Goal: Complete application form: Complete application form

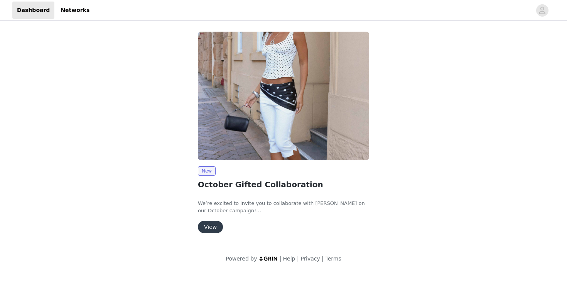
click at [208, 228] on button "View" at bounding box center [210, 227] width 25 height 12
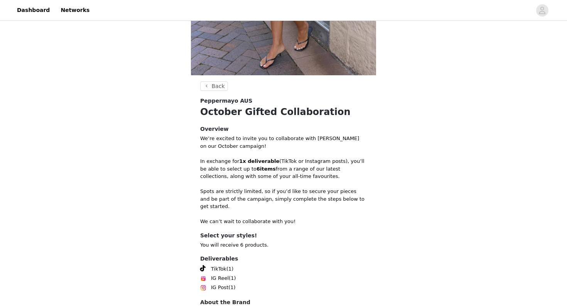
scroll to position [255, 0]
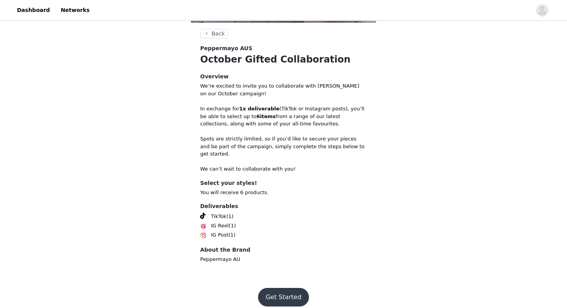
click at [280, 288] on button "Get Started" at bounding box center [283, 297] width 51 height 19
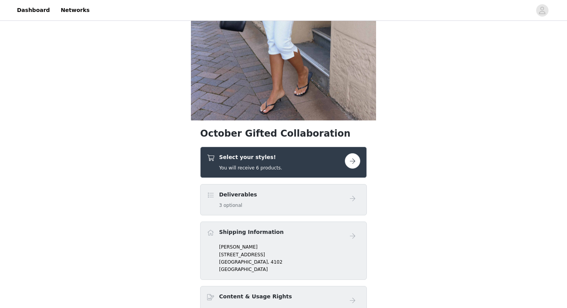
scroll to position [185, 0]
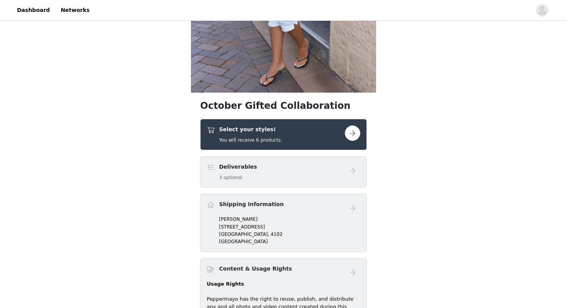
click at [353, 138] on button "button" at bounding box center [352, 132] width 15 height 15
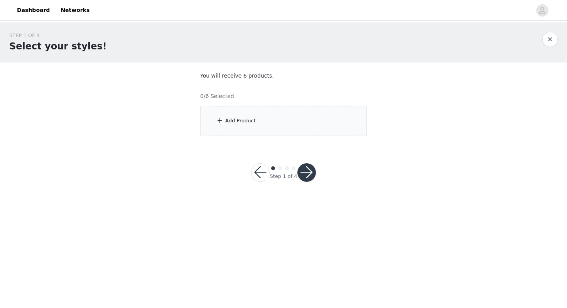
click at [290, 125] on div "Add Product" at bounding box center [283, 120] width 167 height 29
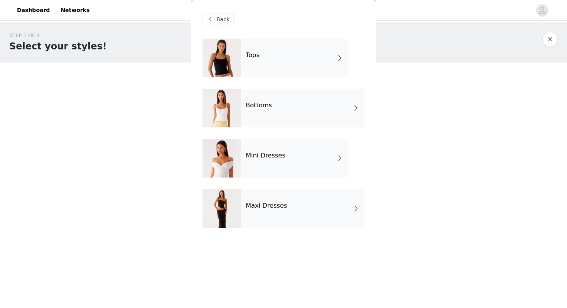
click at [264, 55] on div "Tops" at bounding box center [294, 58] width 107 height 39
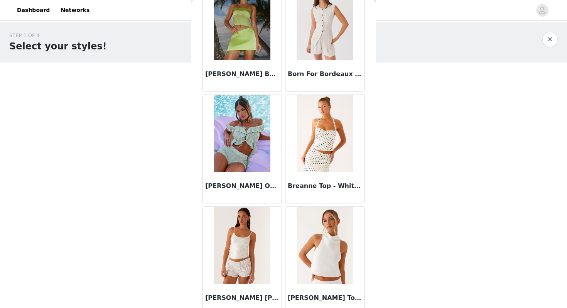
scroll to position [872, 0]
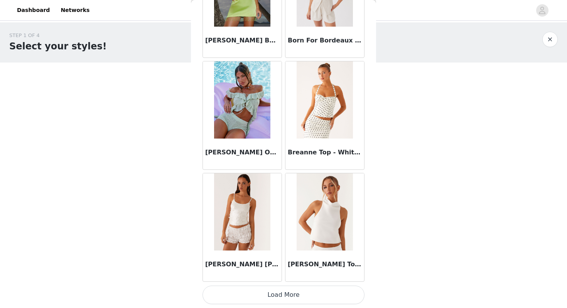
click at [294, 291] on button "Load More" at bounding box center [284, 294] width 162 height 19
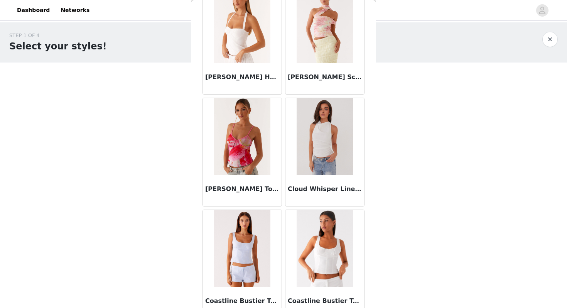
scroll to position [1746, 0]
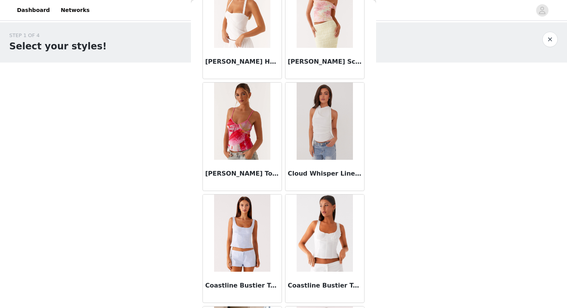
click at [346, 135] on img at bounding box center [325, 121] width 56 height 77
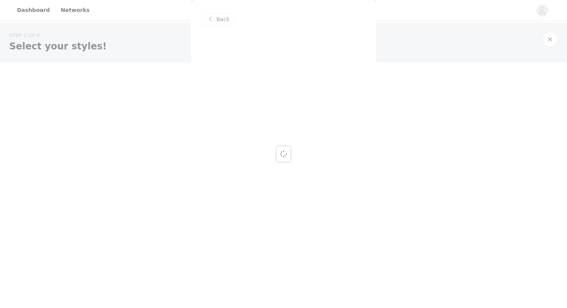
scroll to position [0, 0]
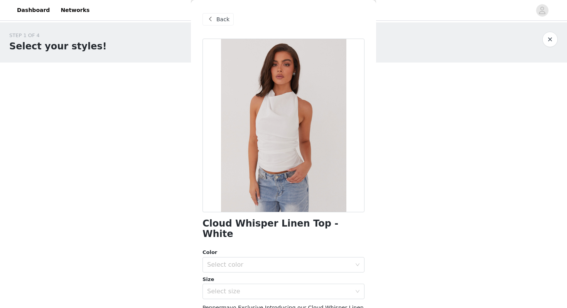
click at [218, 22] on span "Back" at bounding box center [222, 19] width 13 height 8
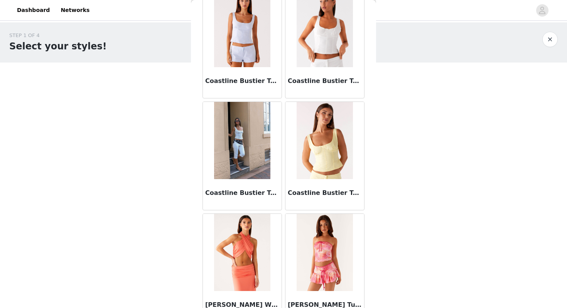
scroll to position [1991, 0]
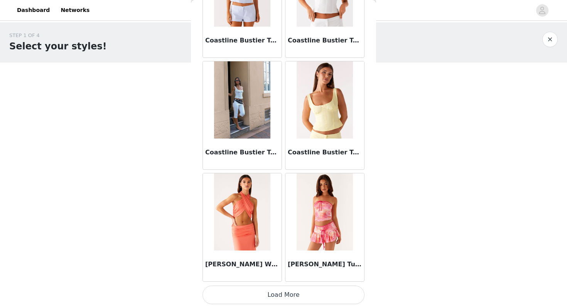
click at [296, 297] on button "Load More" at bounding box center [284, 294] width 162 height 19
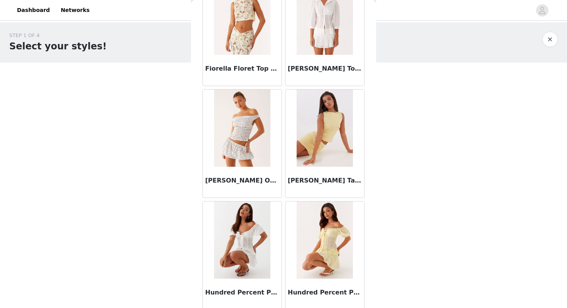
scroll to position [3110, 0]
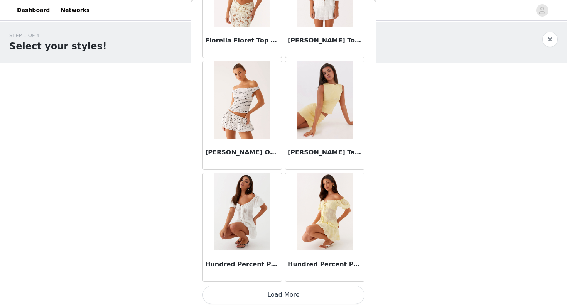
click at [276, 294] on button "Load More" at bounding box center [284, 294] width 162 height 19
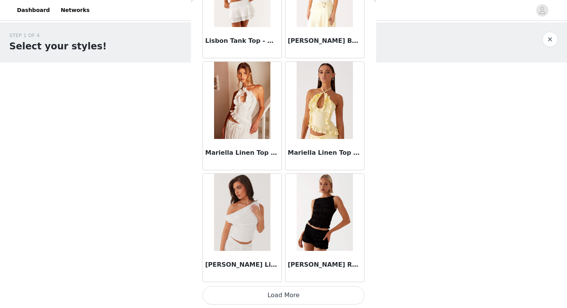
scroll to position [4228, 0]
click at [297, 292] on button "Load More" at bounding box center [284, 294] width 162 height 19
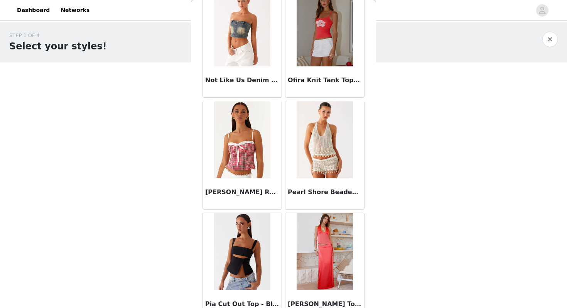
scroll to position [5347, 0]
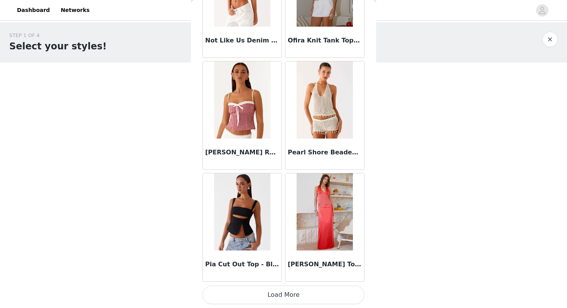
click at [273, 299] on button "Load More" at bounding box center [284, 294] width 162 height 19
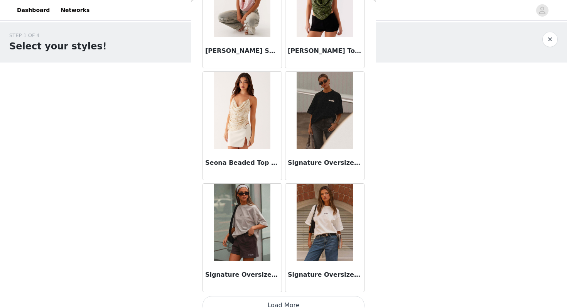
scroll to position [6465, 0]
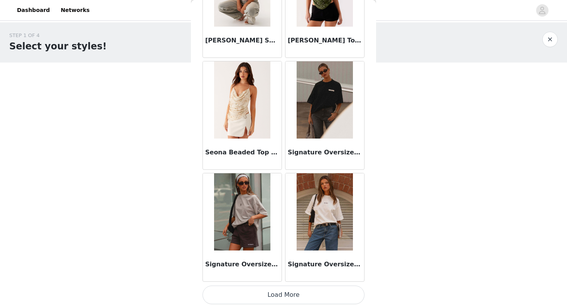
click at [302, 292] on button "Load More" at bounding box center [284, 294] width 162 height 19
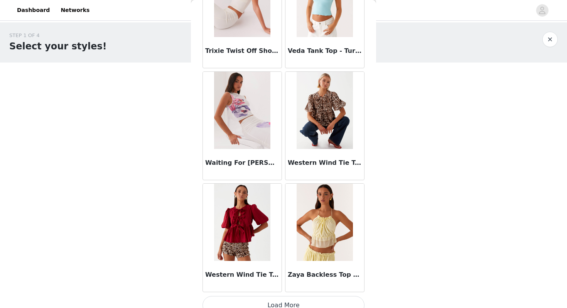
scroll to position [7584, 0]
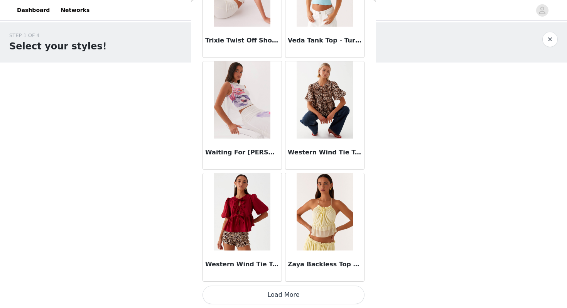
click at [387, 206] on body "Dashboard Networks STEP 1 OF 4 Select your styles! You will receive 6 products.…" at bounding box center [283, 154] width 567 height 308
click at [295, 294] on button "Load More" at bounding box center [284, 294] width 162 height 19
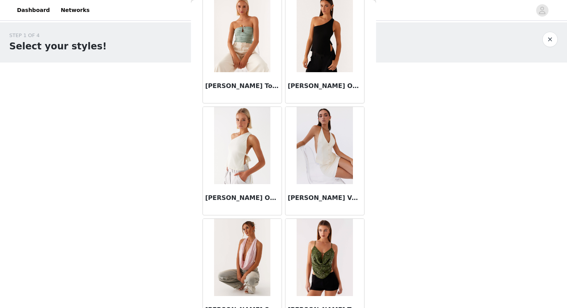
scroll to position [6190, 0]
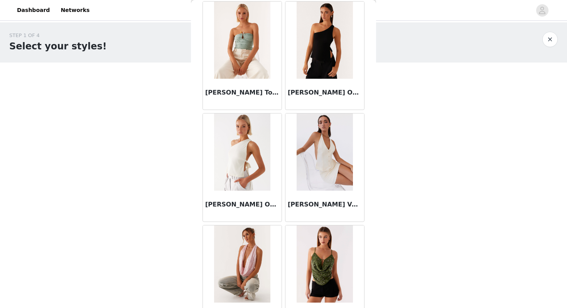
click at [329, 169] on img at bounding box center [325, 151] width 56 height 77
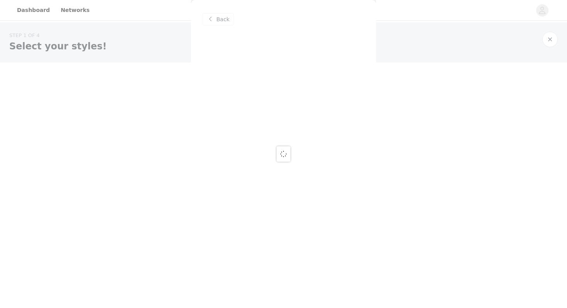
scroll to position [0, 0]
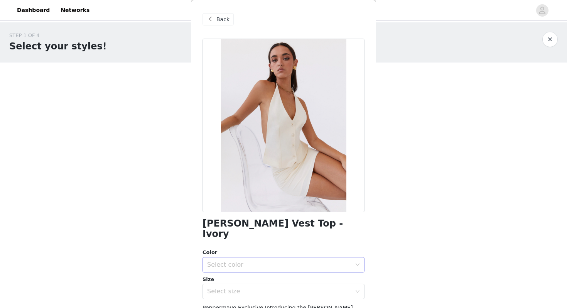
click at [294, 261] on div "Select color" at bounding box center [279, 265] width 144 height 8
click at [292, 271] on li "Ivory" at bounding box center [284, 271] width 162 height 12
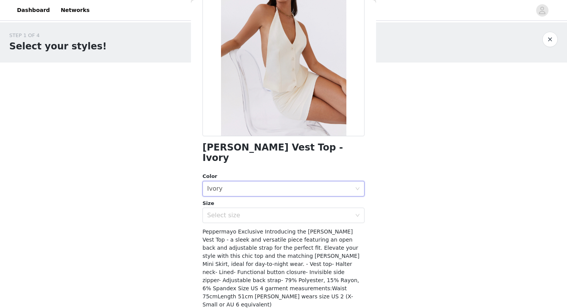
scroll to position [75, 0]
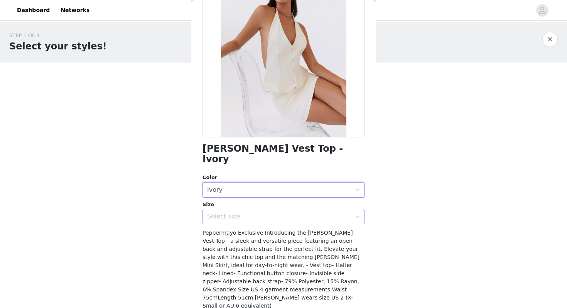
click at [312, 213] on div "Select size" at bounding box center [279, 217] width 144 height 8
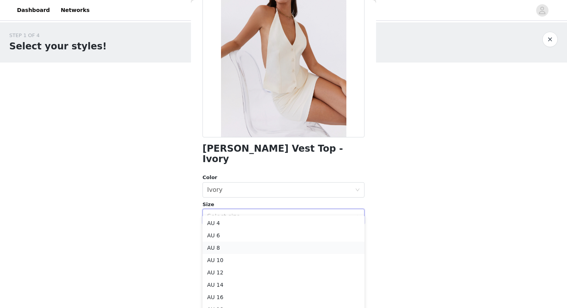
click at [308, 245] on li "AU 8" at bounding box center [284, 247] width 162 height 12
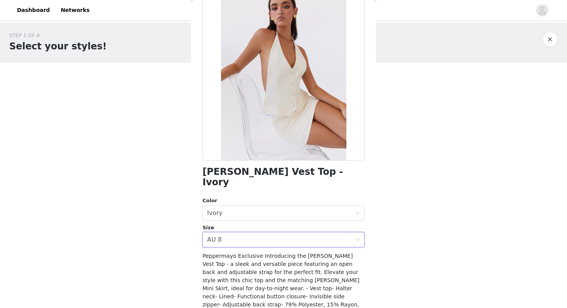
scroll to position [91, 0]
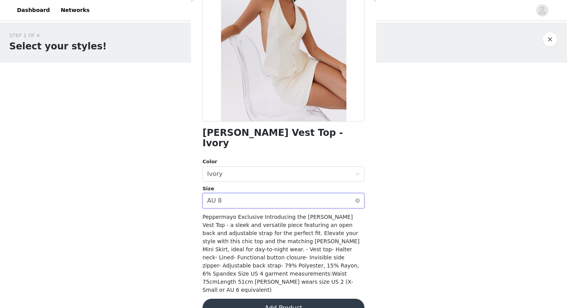
click at [349, 193] on div "Select size AU 8" at bounding box center [281, 200] width 148 height 15
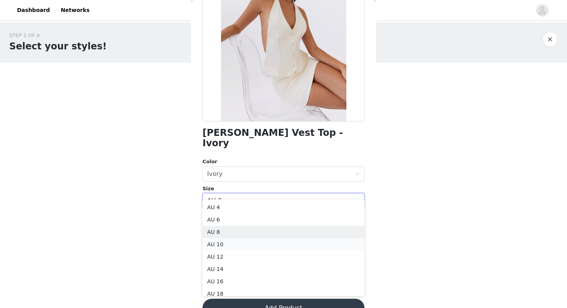
click at [342, 242] on li "AU 10" at bounding box center [284, 244] width 162 height 12
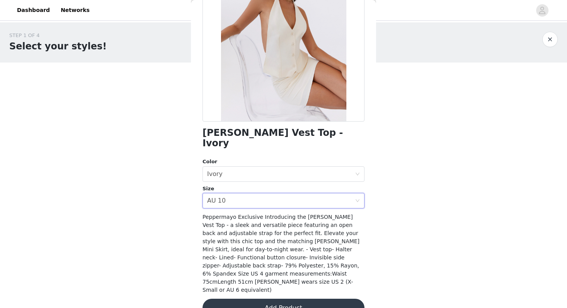
click at [332, 299] on button "Add Product" at bounding box center [284, 308] width 162 height 19
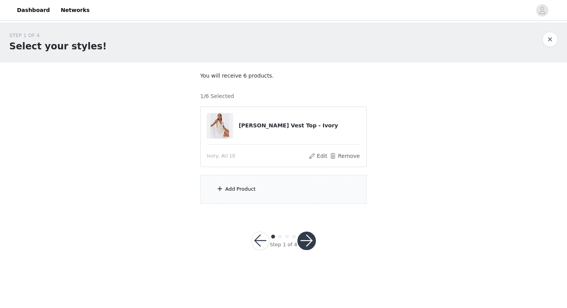
click at [326, 193] on div "Add Product" at bounding box center [283, 189] width 167 height 29
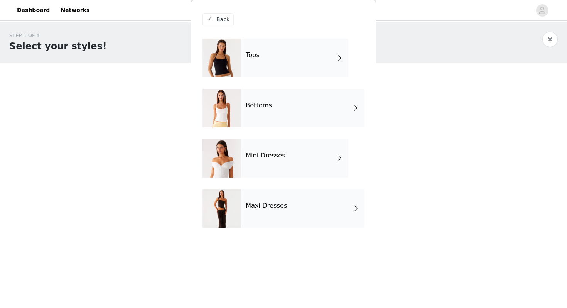
click at [308, 116] on div "Bottoms" at bounding box center [302, 108] width 123 height 39
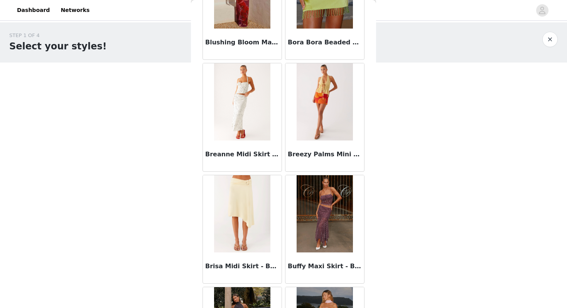
scroll to position [872, 0]
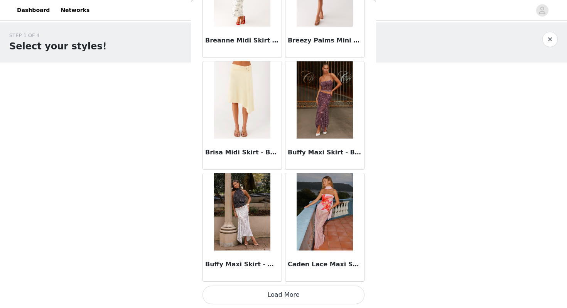
click at [269, 294] on button "Load More" at bounding box center [284, 294] width 162 height 19
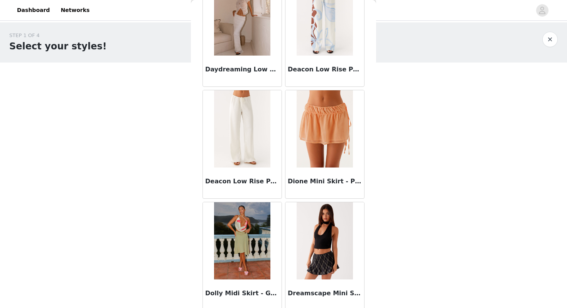
scroll to position [1991, 0]
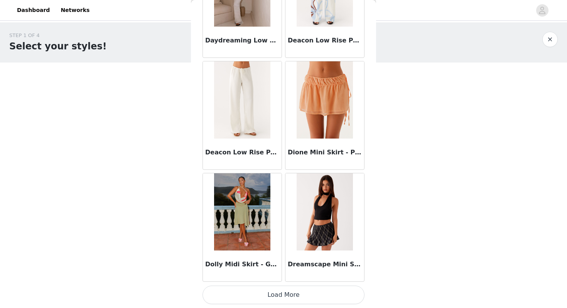
click at [284, 299] on button "Load More" at bounding box center [284, 294] width 162 height 19
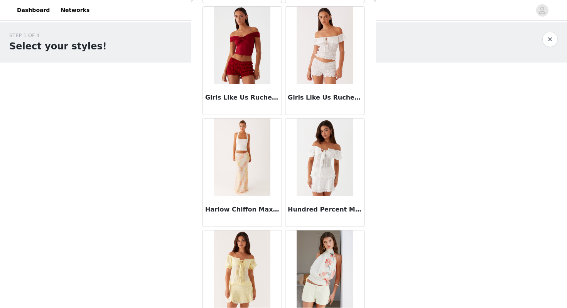
scroll to position [3110, 0]
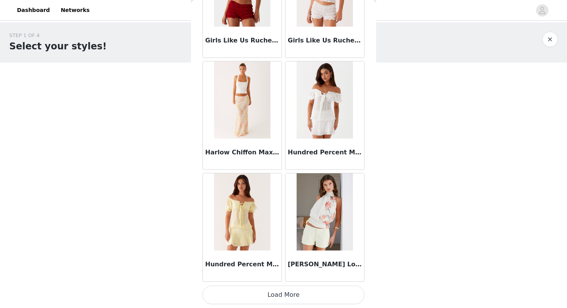
click at [280, 297] on button "Load More" at bounding box center [284, 294] width 162 height 19
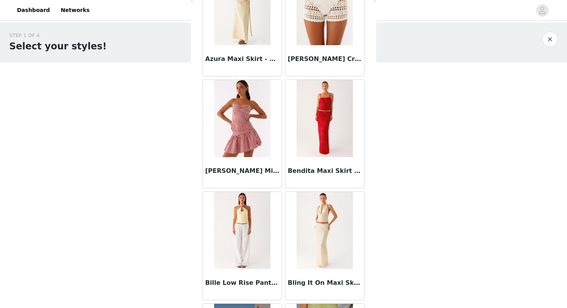
scroll to position [0, 0]
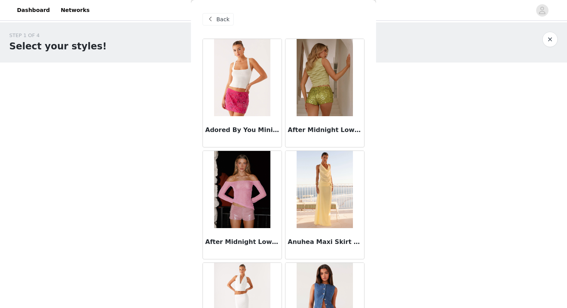
click at [219, 21] on span "Back" at bounding box center [222, 19] width 13 height 8
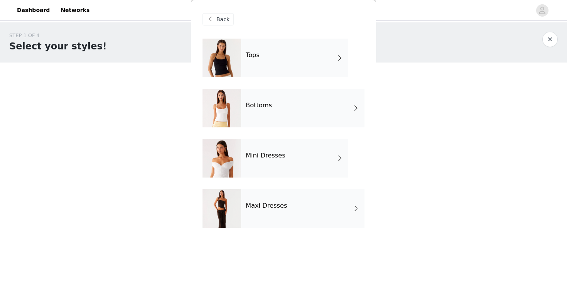
click at [268, 170] on div "Mini Dresses" at bounding box center [294, 158] width 107 height 39
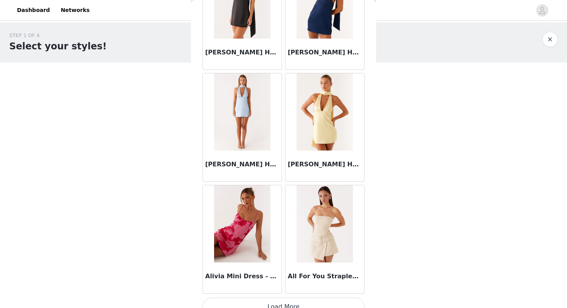
scroll to position [872, 0]
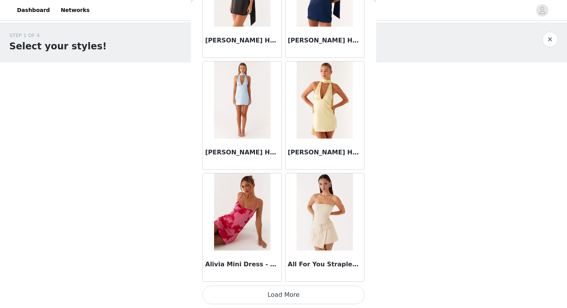
click at [270, 293] on button "Load More" at bounding box center [284, 294] width 162 height 19
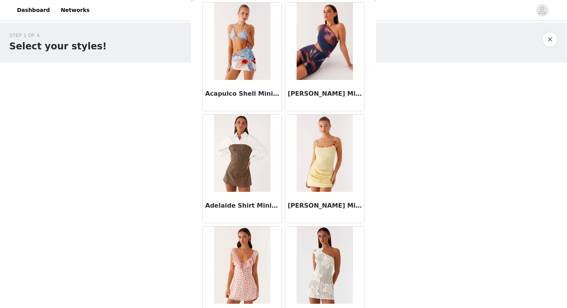
scroll to position [0, 0]
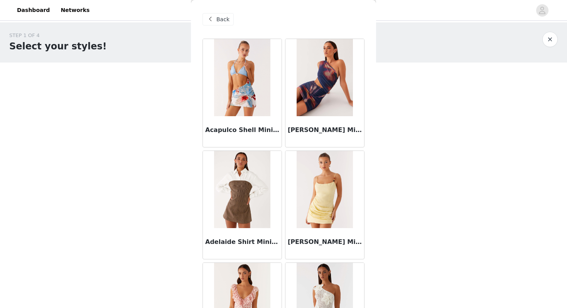
click at [226, 14] on div "Back" at bounding box center [218, 19] width 31 height 12
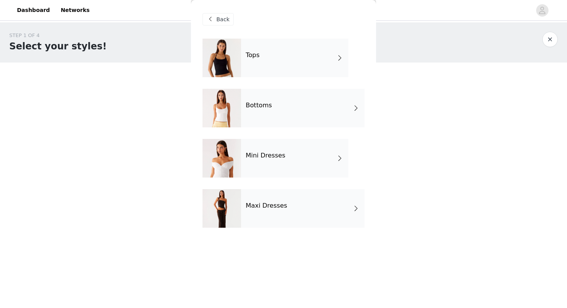
click at [251, 46] on div "Tops" at bounding box center [294, 58] width 107 height 39
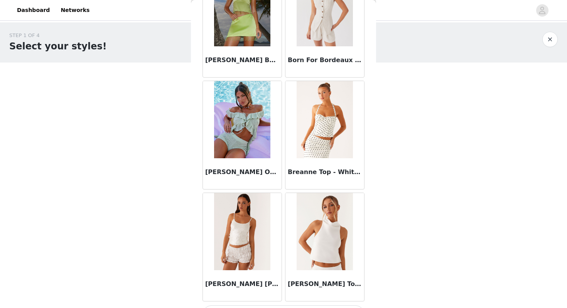
scroll to position [872, 0]
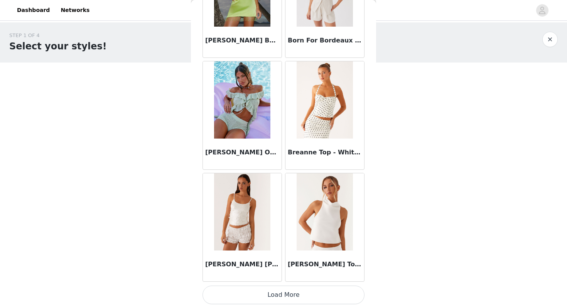
click at [334, 287] on button "Load More" at bounding box center [284, 294] width 162 height 19
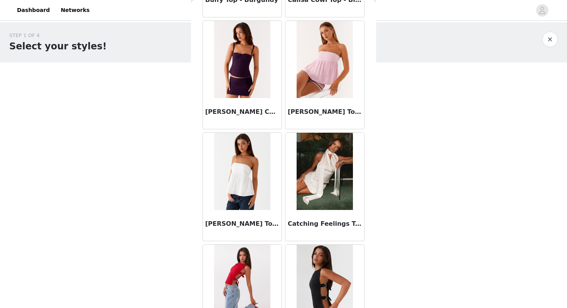
scroll to position [1319, 0]
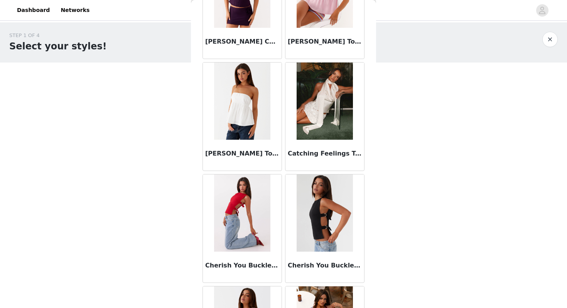
click at [339, 123] on img at bounding box center [325, 100] width 56 height 77
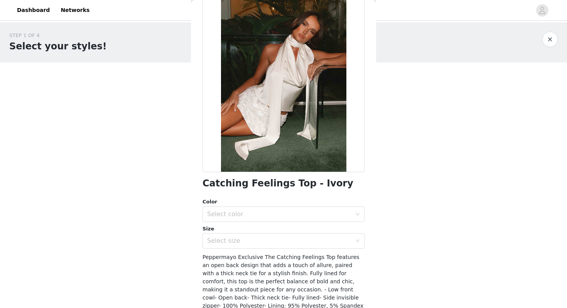
scroll to position [42, 0]
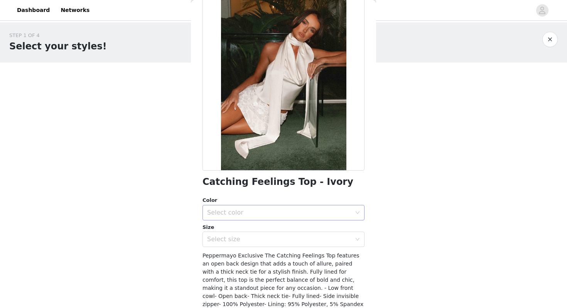
click at [270, 210] on div "Select color" at bounding box center [279, 213] width 144 height 8
click at [262, 231] on li "Ivory" at bounding box center [284, 229] width 162 height 12
click at [262, 241] on div "Select size" at bounding box center [279, 239] width 144 height 8
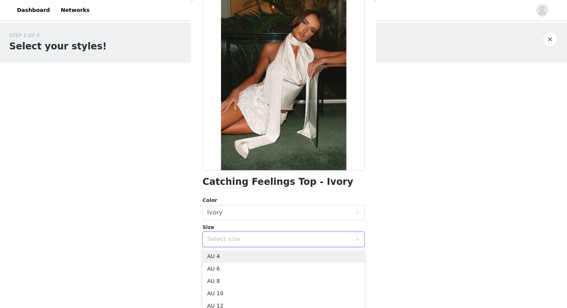
click at [289, 195] on div "Catching Feelings Top - Ivory Color Select color Ivory Size Select size Pepperm…" at bounding box center [284, 181] width 162 height 368
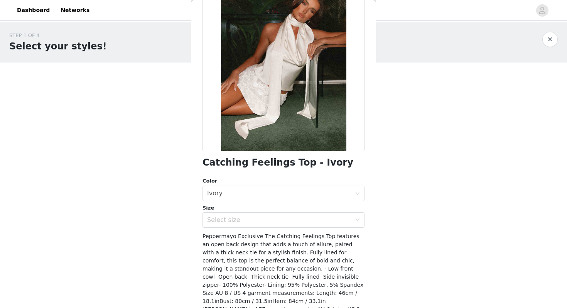
scroll to position [53, 0]
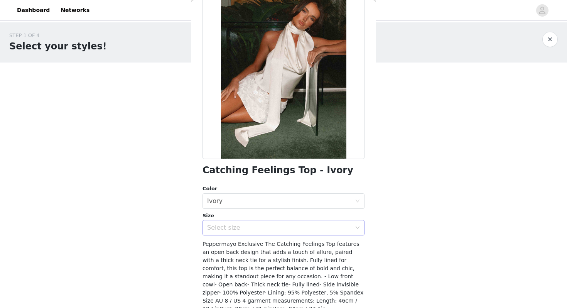
click at [285, 229] on div "Select size" at bounding box center [279, 228] width 144 height 8
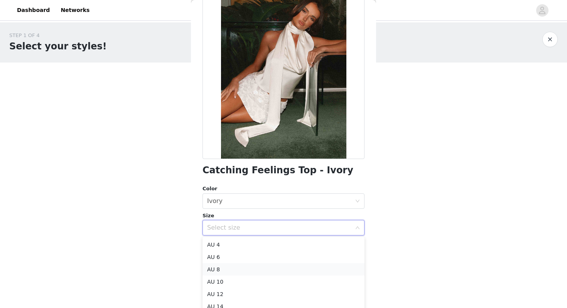
click at [282, 268] on li "AU 8" at bounding box center [284, 269] width 162 height 12
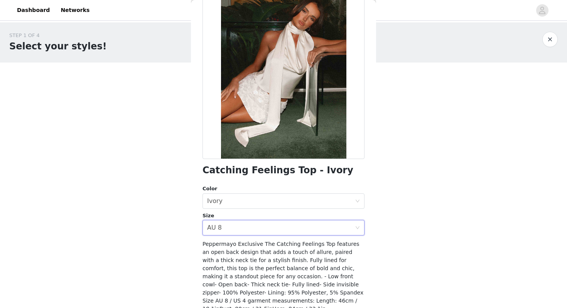
scroll to position [91, 0]
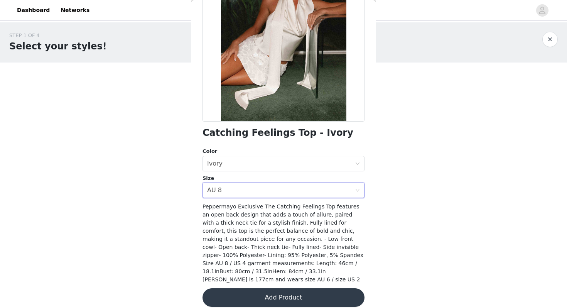
click at [280, 293] on button "Add Product" at bounding box center [284, 297] width 162 height 19
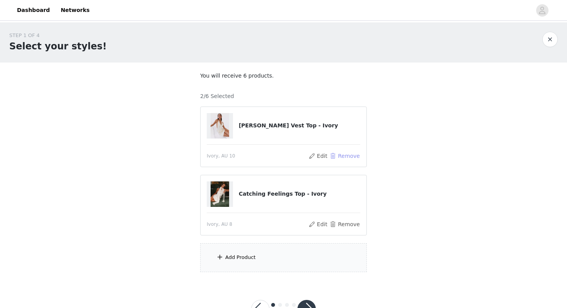
click at [341, 155] on button "Remove" at bounding box center [344, 155] width 31 height 9
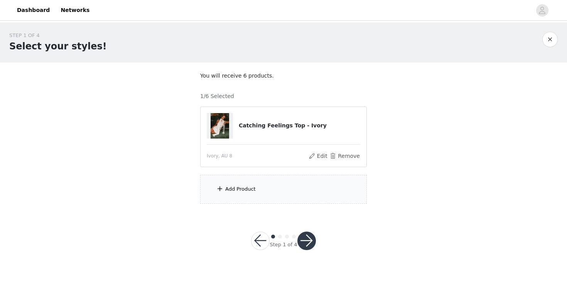
click at [292, 182] on div "Add Product" at bounding box center [283, 189] width 167 height 29
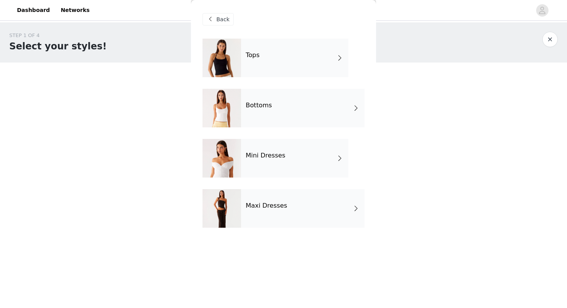
click at [302, 67] on div "Tops" at bounding box center [294, 58] width 107 height 39
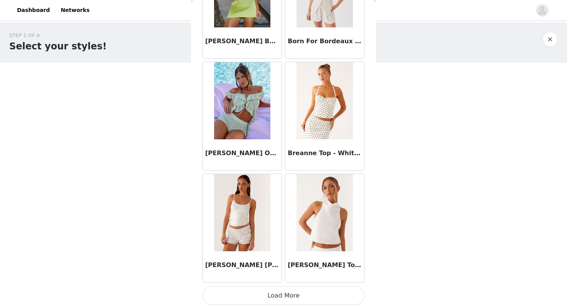
scroll to position [872, 0]
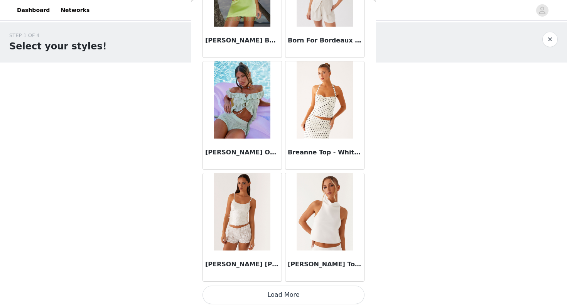
click at [284, 294] on button "Load More" at bounding box center [284, 294] width 162 height 19
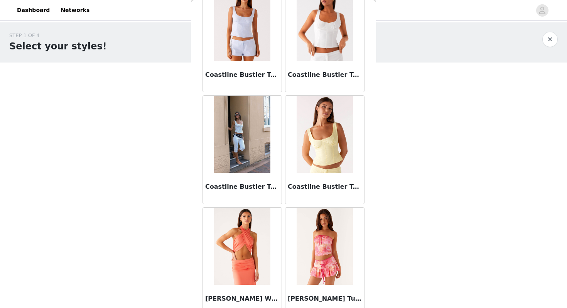
scroll to position [1991, 0]
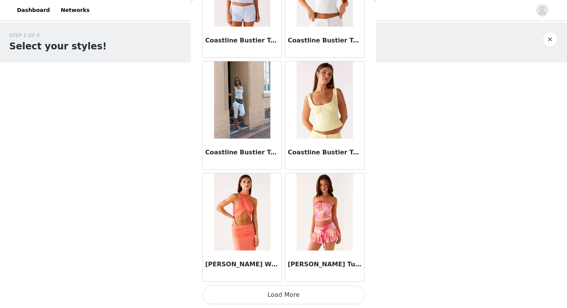
click at [283, 298] on button "Load More" at bounding box center [284, 294] width 162 height 19
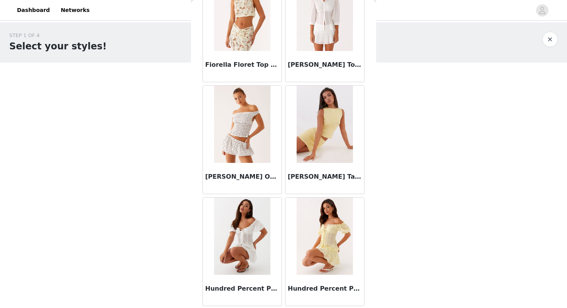
scroll to position [3087, 0]
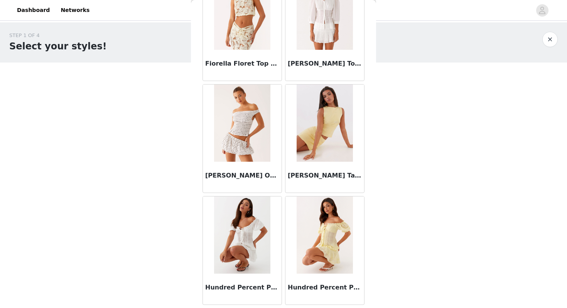
click at [244, 125] on img at bounding box center [242, 122] width 56 height 77
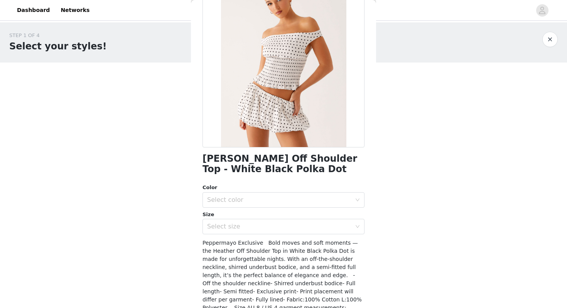
scroll to position [91, 0]
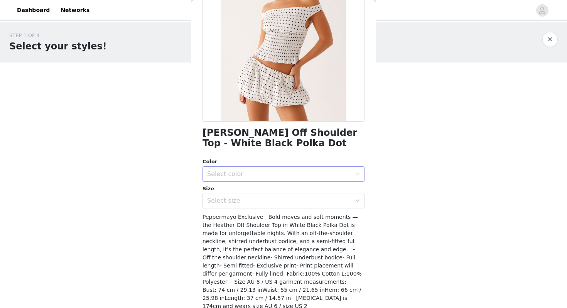
click at [280, 174] on div "Select color" at bounding box center [279, 174] width 144 height 8
click at [280, 190] on li "White Black Polka Dot" at bounding box center [284, 191] width 162 height 12
click at [277, 198] on div "Select size" at bounding box center [279, 201] width 144 height 8
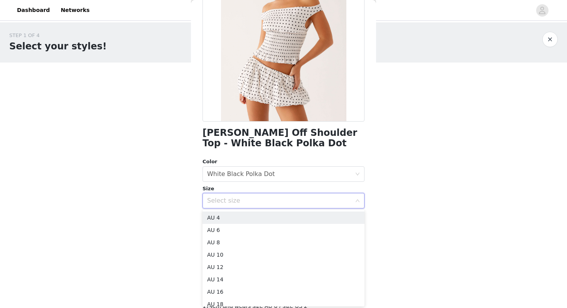
click at [277, 198] on div "Select size" at bounding box center [279, 201] width 144 height 8
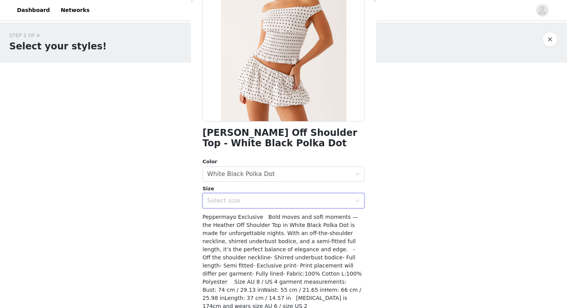
scroll to position [117, 0]
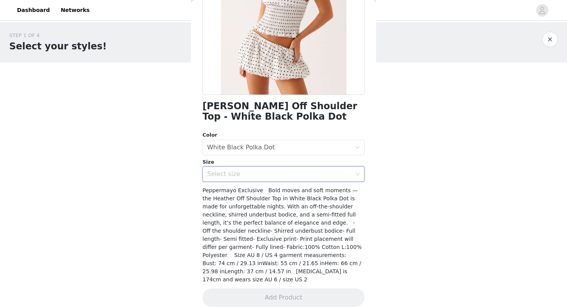
click at [274, 177] on div "Select size" at bounding box center [279, 174] width 144 height 8
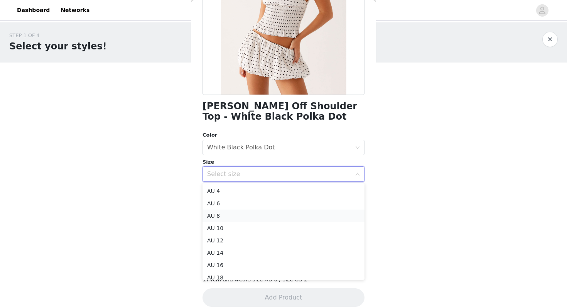
click at [271, 218] on li "AU 8" at bounding box center [284, 215] width 162 height 12
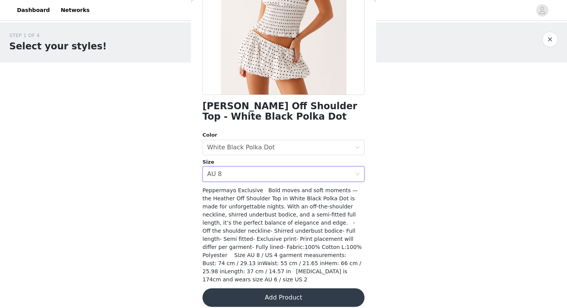
click at [275, 288] on button "Add Product" at bounding box center [284, 297] width 162 height 19
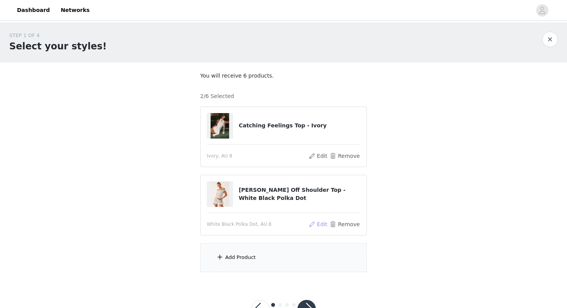
click at [316, 223] on button "Edit" at bounding box center [318, 223] width 20 height 9
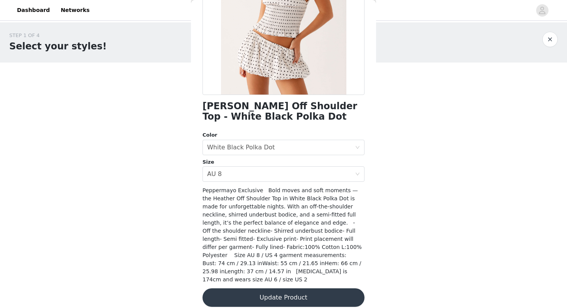
scroll to position [7, 0]
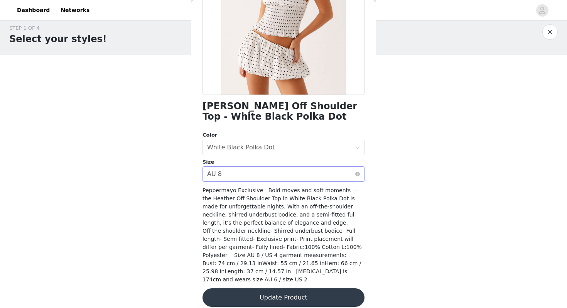
click at [292, 176] on div "Select size AU 8" at bounding box center [281, 174] width 148 height 15
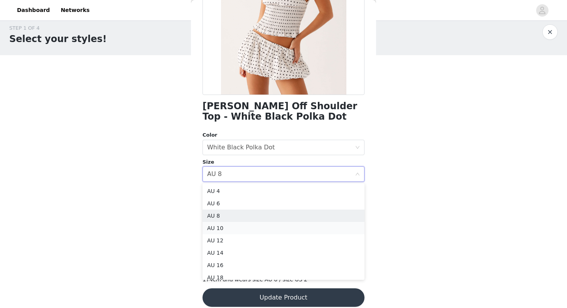
click at [295, 224] on li "AU 10" at bounding box center [284, 228] width 162 height 12
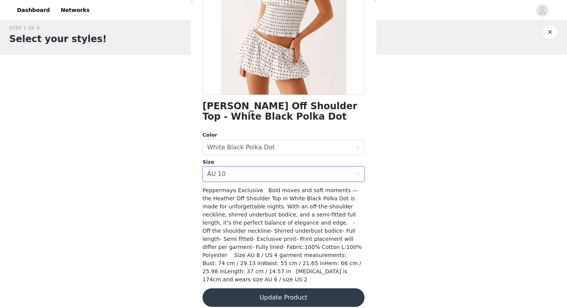
click at [295, 290] on button "Update Product" at bounding box center [284, 297] width 162 height 19
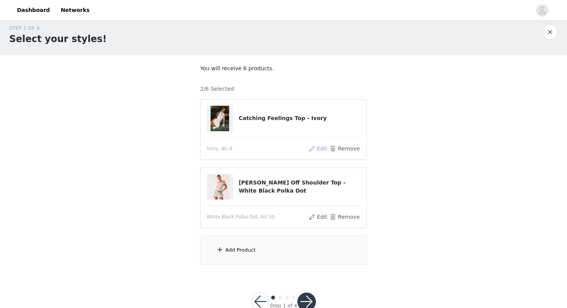
click at [315, 149] on button "Edit" at bounding box center [318, 148] width 20 height 9
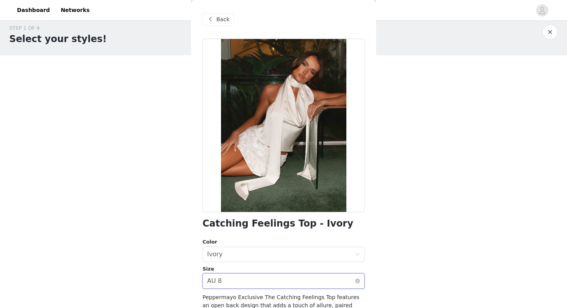
click at [267, 284] on div "Select size AU 8" at bounding box center [281, 280] width 148 height 15
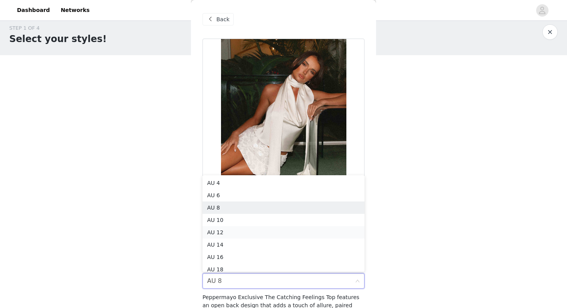
scroll to position [4, 0]
click at [267, 212] on li "AU 10" at bounding box center [284, 216] width 162 height 12
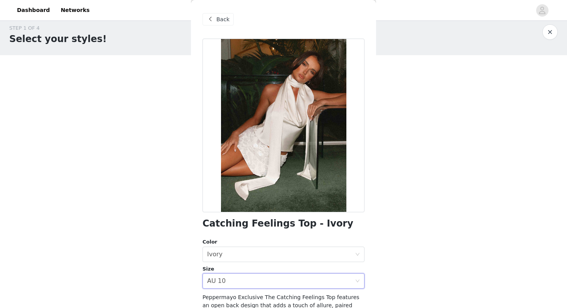
scroll to position [91, 0]
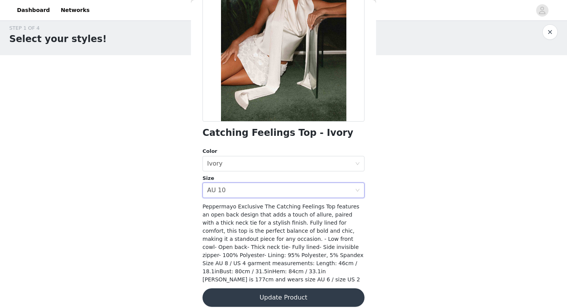
click at [289, 294] on button "Update Product" at bounding box center [284, 297] width 162 height 19
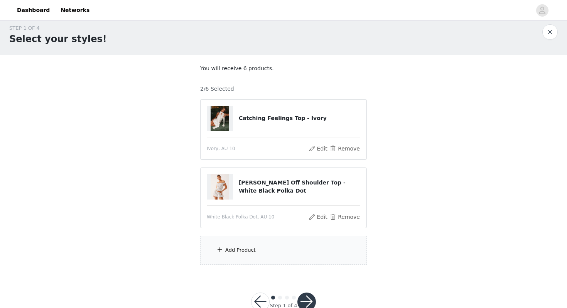
click at [288, 257] on div "Add Product" at bounding box center [283, 250] width 167 height 29
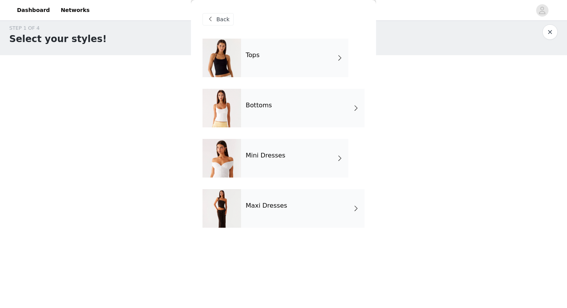
click at [275, 66] on div "Tops" at bounding box center [294, 58] width 107 height 39
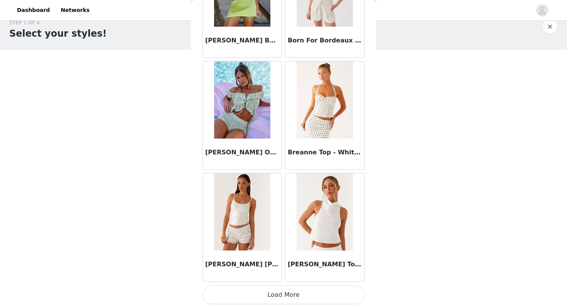
scroll to position [13, 0]
click at [290, 294] on button "Load More" at bounding box center [284, 294] width 162 height 19
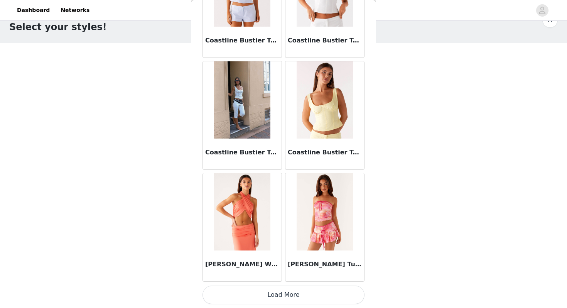
scroll to position [20, 0]
click at [289, 296] on button "Load More" at bounding box center [284, 294] width 162 height 19
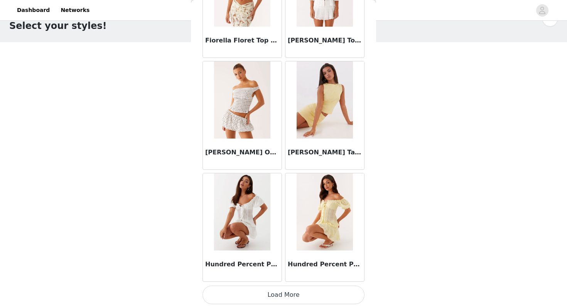
scroll to position [29, 0]
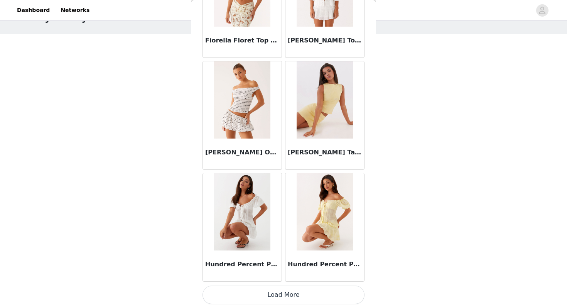
click at [289, 300] on button "Load More" at bounding box center [284, 294] width 162 height 19
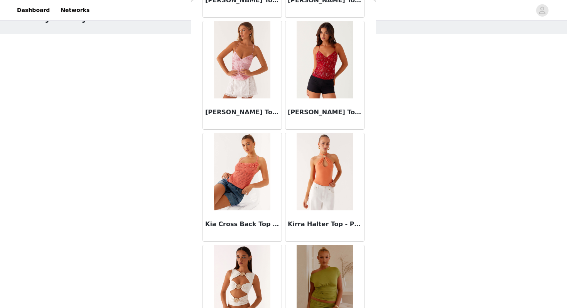
scroll to position [3823, 0]
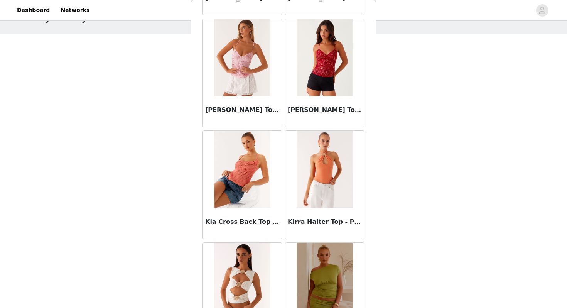
click at [327, 85] on img at bounding box center [325, 57] width 56 height 77
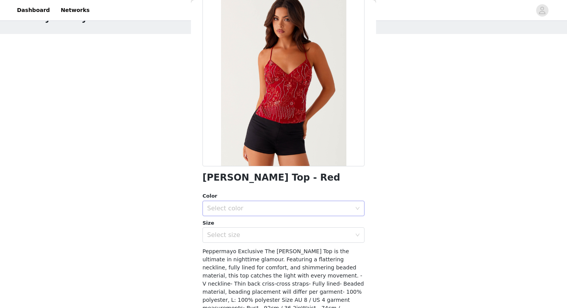
scroll to position [99, 0]
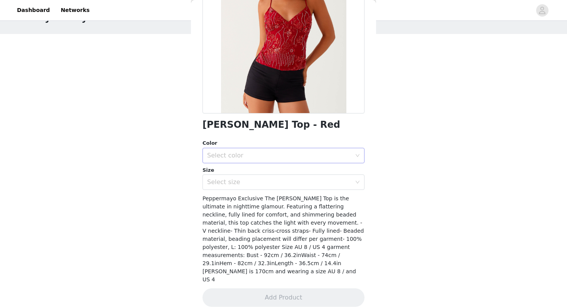
click at [288, 153] on div "Select color" at bounding box center [279, 156] width 144 height 8
click at [322, 159] on div "Select color" at bounding box center [281, 155] width 148 height 15
click at [318, 157] on div "Select color" at bounding box center [279, 156] width 144 height 8
click at [316, 168] on li "Red" at bounding box center [284, 172] width 162 height 12
click at [316, 176] on div "Select size" at bounding box center [281, 182] width 148 height 15
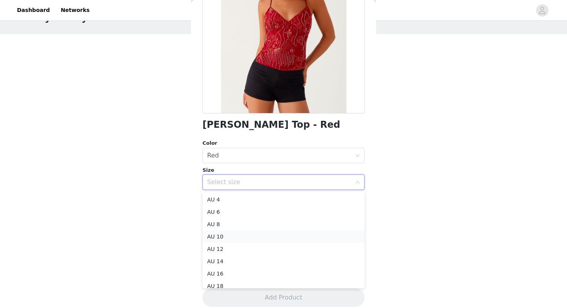
click at [303, 236] on li "AU 10" at bounding box center [284, 236] width 162 height 12
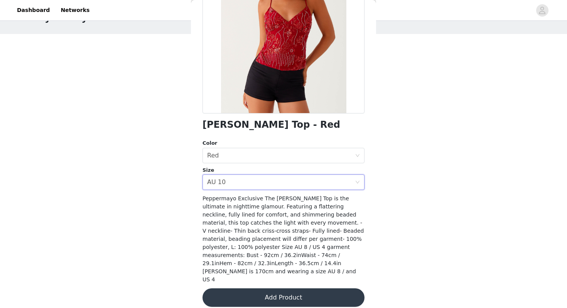
click at [301, 291] on button "Add Product" at bounding box center [284, 297] width 162 height 19
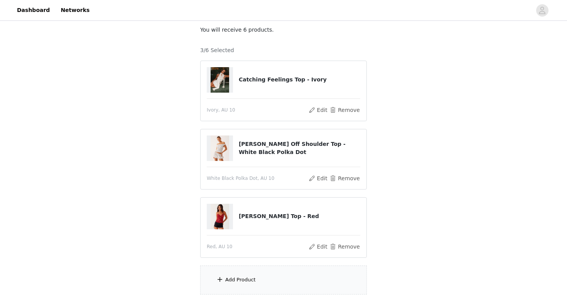
scroll to position [57, 0]
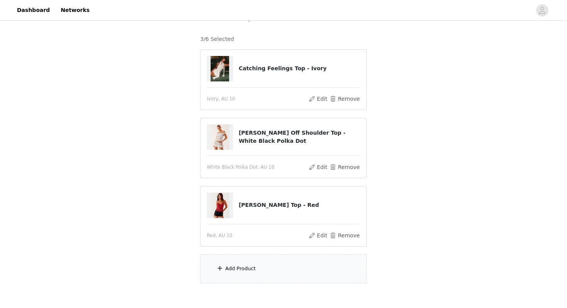
click at [299, 268] on div "Add Product" at bounding box center [283, 268] width 167 height 29
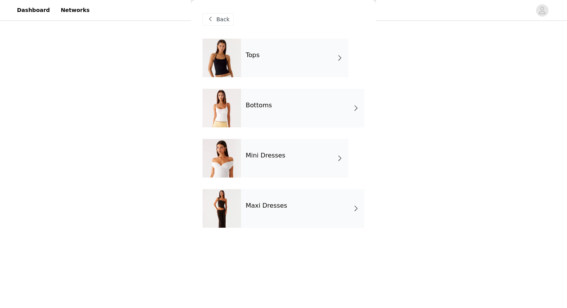
click at [289, 207] on div "Maxi Dresses" at bounding box center [302, 208] width 123 height 39
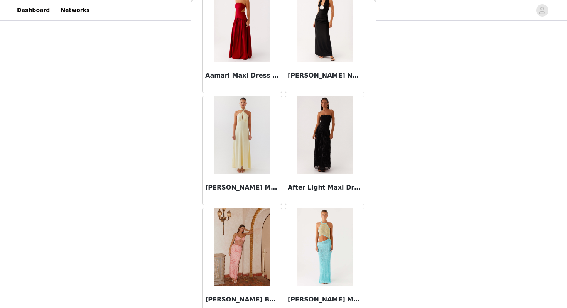
scroll to position [0, 0]
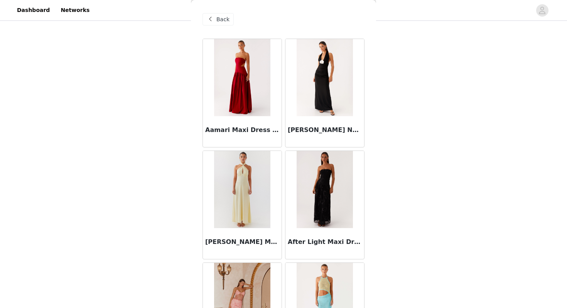
click at [216, 23] on span "Back" at bounding box center [222, 19] width 13 height 8
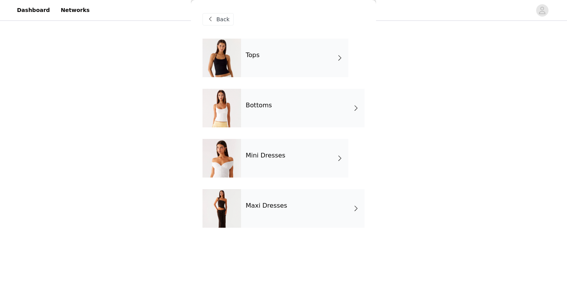
click at [273, 71] on div "Tops" at bounding box center [294, 58] width 107 height 39
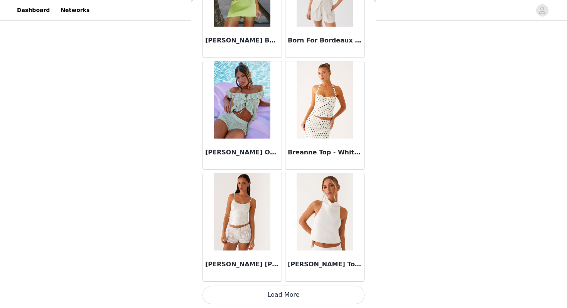
scroll to position [73, 0]
click at [283, 292] on button "Load More" at bounding box center [284, 294] width 162 height 19
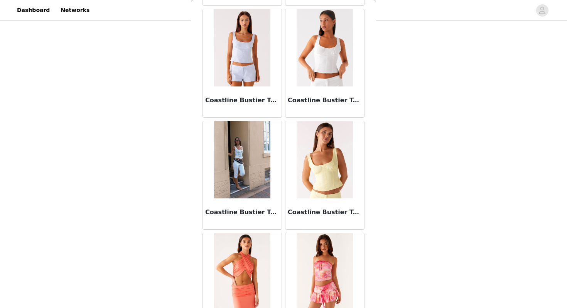
scroll to position [1991, 0]
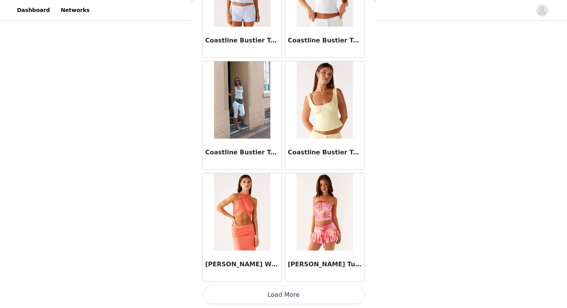
click at [295, 299] on button "Load More" at bounding box center [284, 294] width 162 height 19
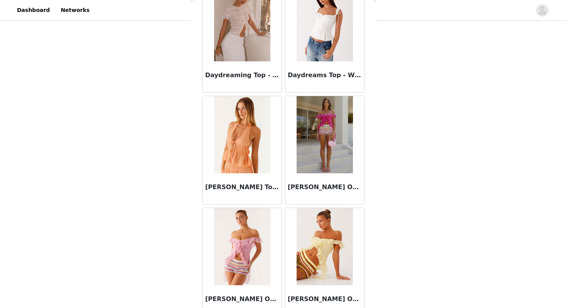
scroll to position [2315, 0]
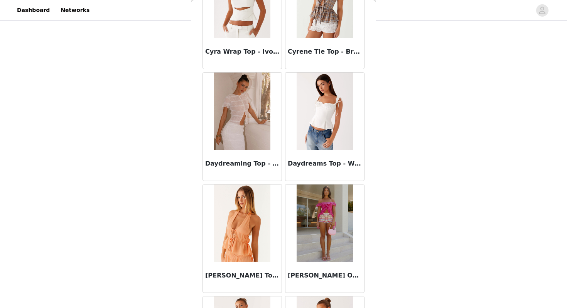
click at [338, 143] on img at bounding box center [325, 111] width 56 height 77
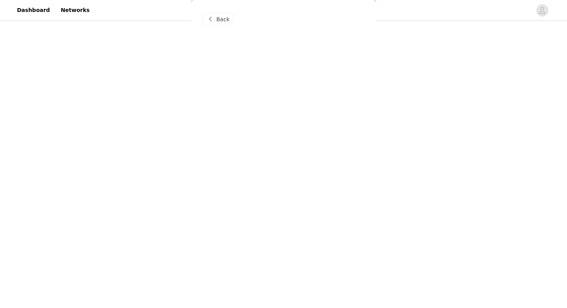
scroll to position [0, 0]
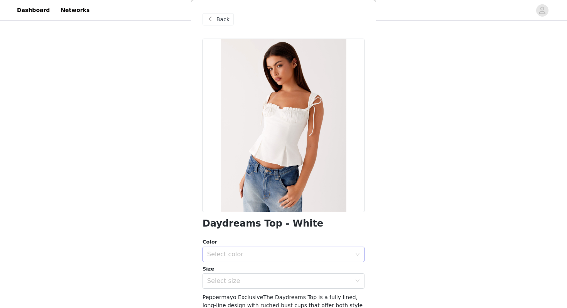
click at [316, 257] on div "Select color" at bounding box center [279, 254] width 144 height 8
click at [316, 272] on li "White" at bounding box center [284, 271] width 162 height 12
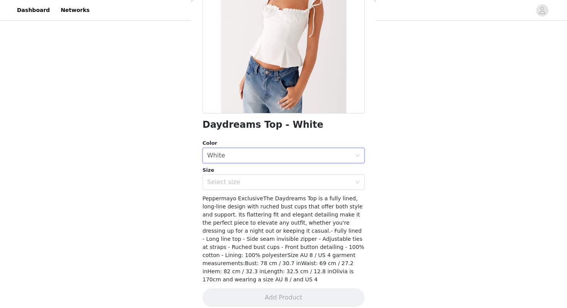
scroll to position [88, 0]
click at [319, 180] on div "Select size" at bounding box center [279, 182] width 144 height 8
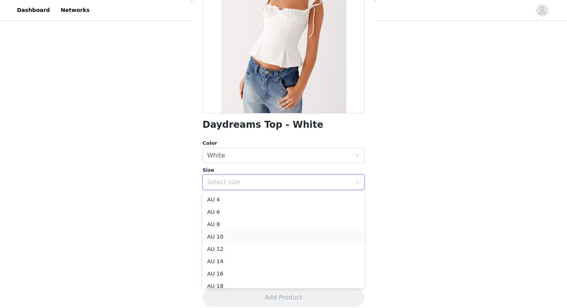
click at [310, 236] on li "AU 10" at bounding box center [284, 236] width 162 height 12
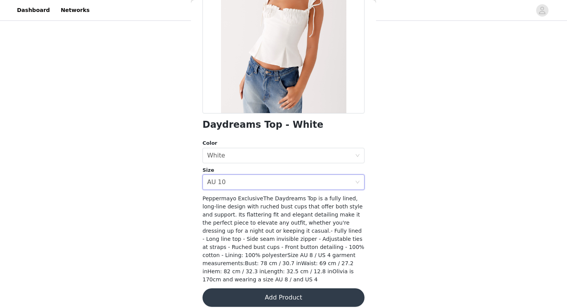
click at [306, 291] on button "Add Product" at bounding box center [284, 297] width 162 height 19
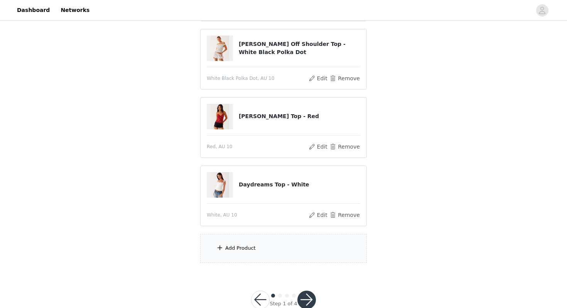
scroll to position [151, 0]
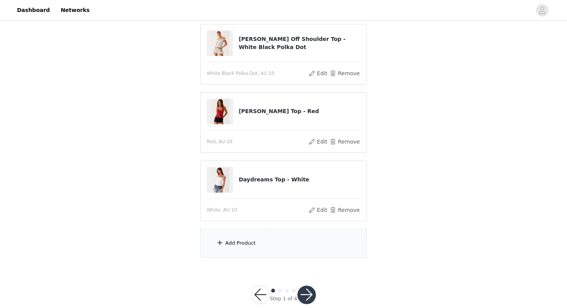
click at [298, 247] on div "Add Product" at bounding box center [283, 243] width 167 height 29
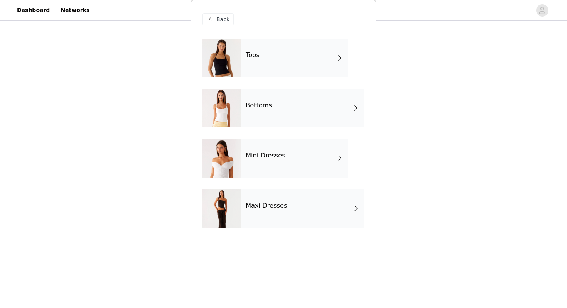
click at [297, 71] on div "Tops" at bounding box center [294, 58] width 107 height 39
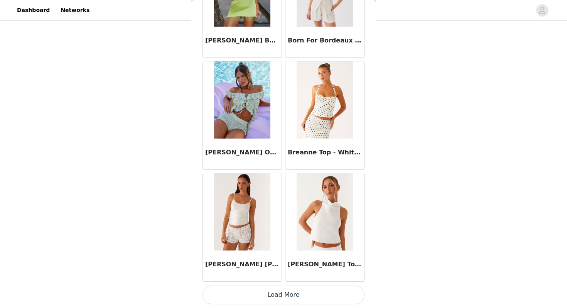
scroll to position [165, 0]
click at [283, 292] on button "Load More" at bounding box center [284, 294] width 162 height 19
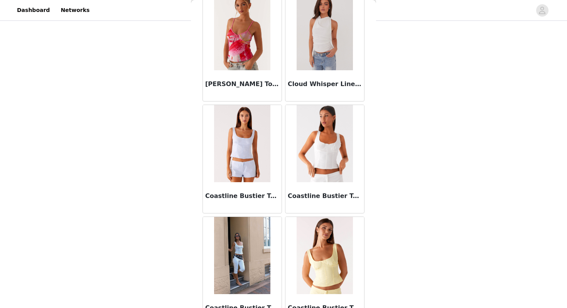
scroll to position [1991, 0]
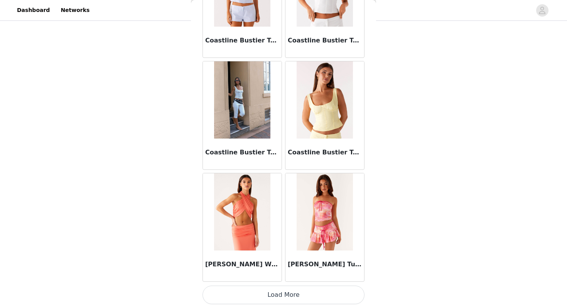
click at [297, 299] on button "Load More" at bounding box center [284, 294] width 162 height 19
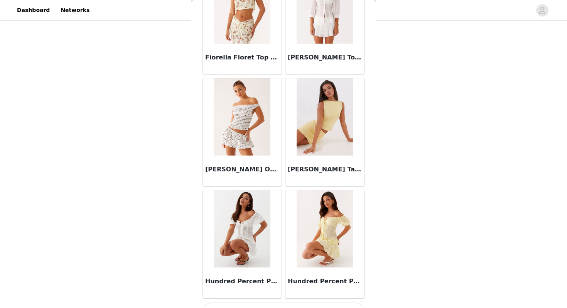
scroll to position [3110, 0]
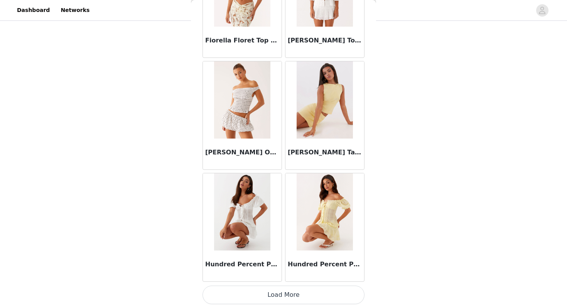
click at [304, 291] on button "Load More" at bounding box center [284, 294] width 162 height 19
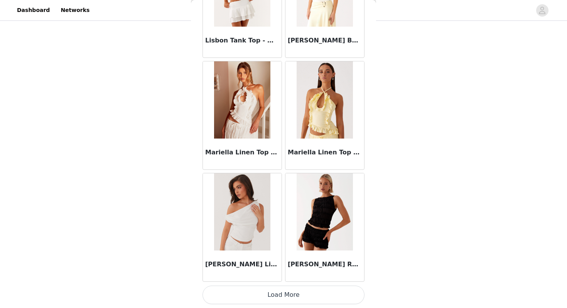
scroll to position [159, 0]
click at [322, 228] on img at bounding box center [325, 211] width 56 height 77
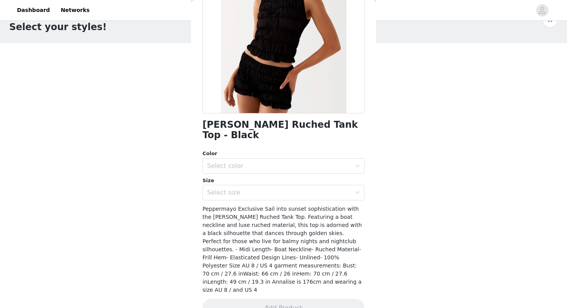
scroll to position [5, 0]
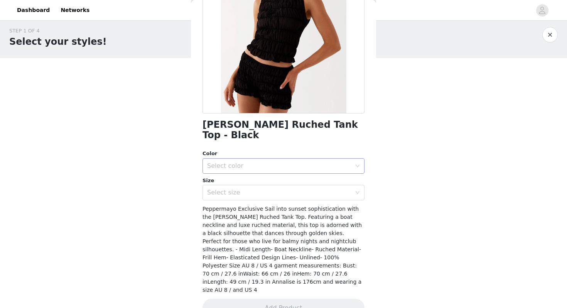
click at [296, 162] on div "Select color" at bounding box center [279, 166] width 144 height 8
click at [293, 171] on li "Black" at bounding box center [284, 172] width 162 height 12
click at [293, 189] on div "Select size" at bounding box center [279, 193] width 144 height 8
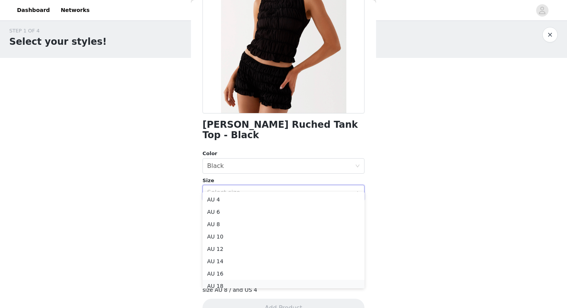
scroll to position [4, 0]
click at [289, 230] on li "AU 10" at bounding box center [284, 232] width 162 height 12
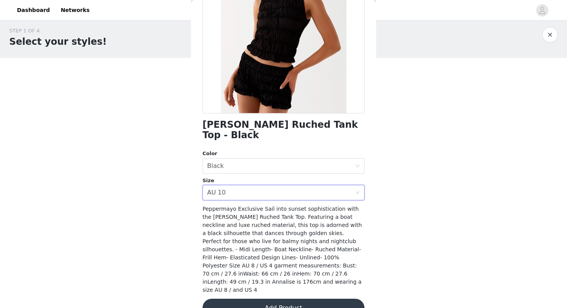
click at [299, 299] on button "Add Product" at bounding box center [284, 308] width 162 height 19
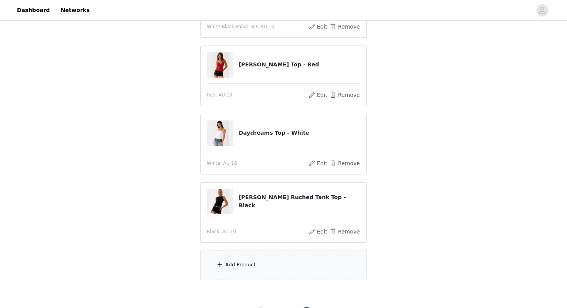
scroll to position [233, 0]
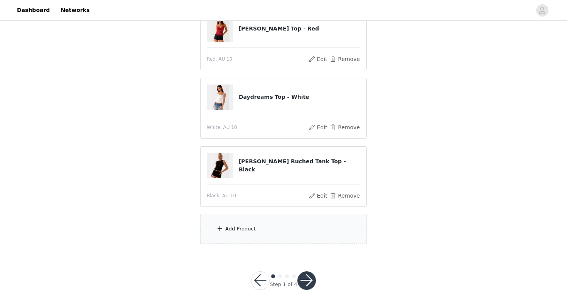
click at [303, 225] on div "Add Product" at bounding box center [283, 228] width 167 height 29
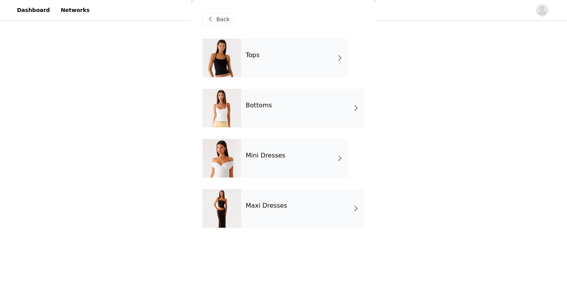
click at [283, 61] on div "Tops" at bounding box center [294, 58] width 107 height 39
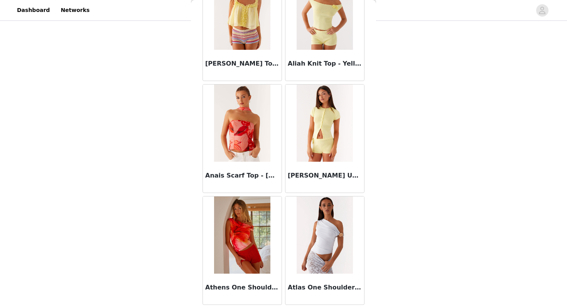
scroll to position [0, 0]
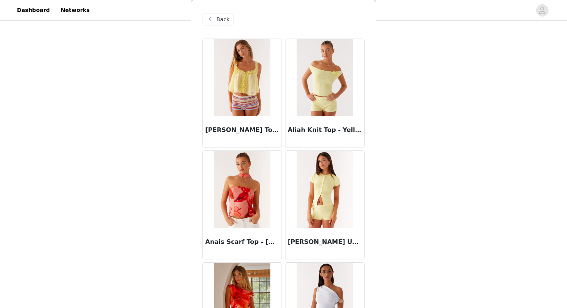
click at [228, 12] on div "Back" at bounding box center [284, 19] width 162 height 39
click at [228, 20] on span "Back" at bounding box center [222, 19] width 13 height 8
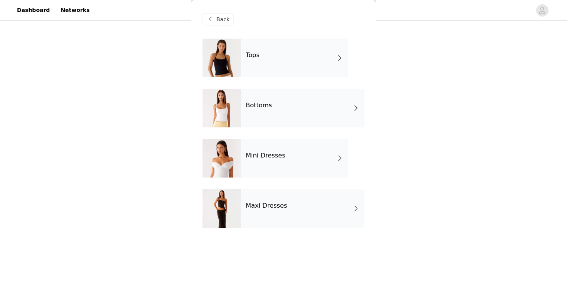
click at [228, 20] on span "Back" at bounding box center [222, 19] width 13 height 8
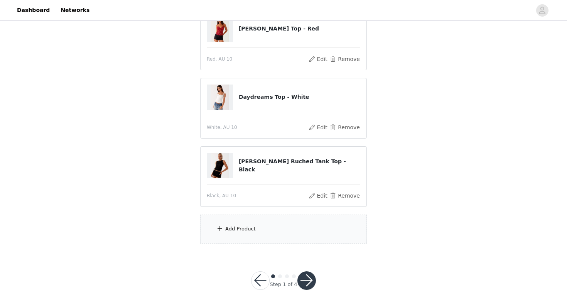
click at [270, 234] on div "Add Product" at bounding box center [283, 228] width 167 height 29
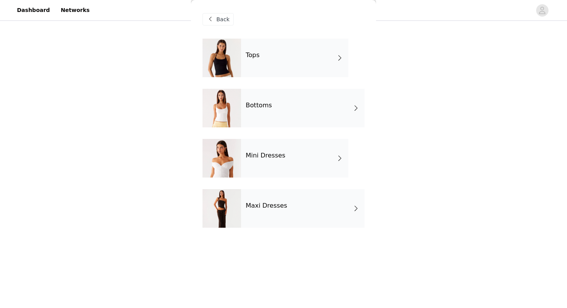
click at [309, 107] on div "Bottoms" at bounding box center [302, 108] width 123 height 39
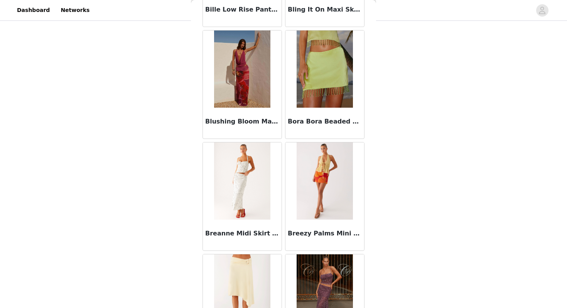
scroll to position [872, 0]
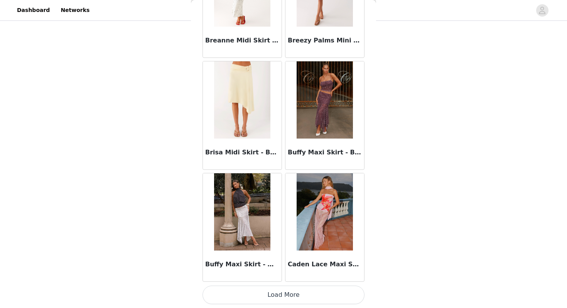
click at [293, 293] on button "Load More" at bounding box center [284, 294] width 162 height 19
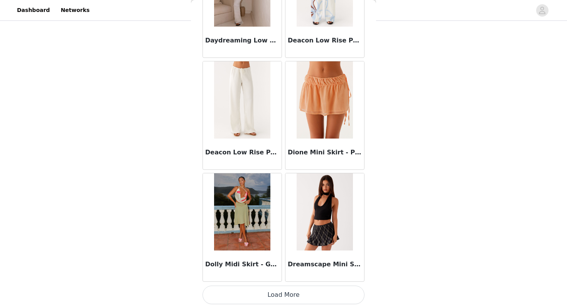
scroll to position [1986, 0]
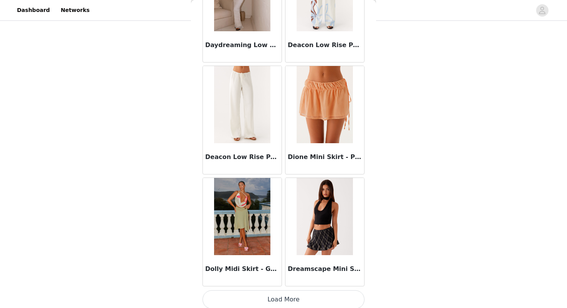
click at [302, 295] on button "Load More" at bounding box center [284, 299] width 162 height 19
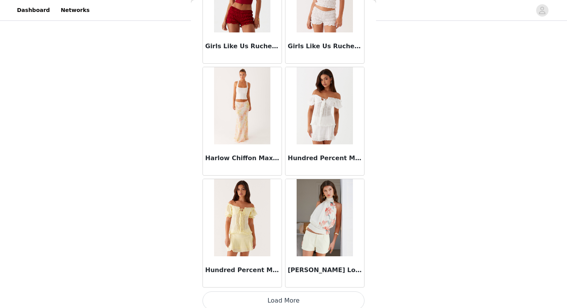
scroll to position [3110, 0]
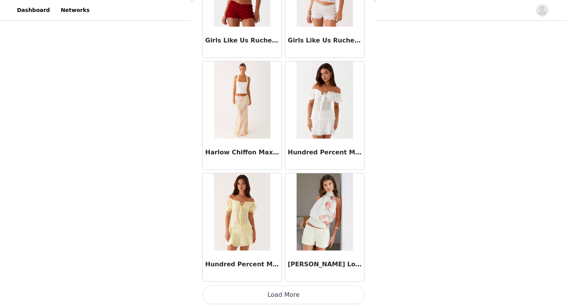
click at [269, 297] on button "Load More" at bounding box center [284, 294] width 162 height 19
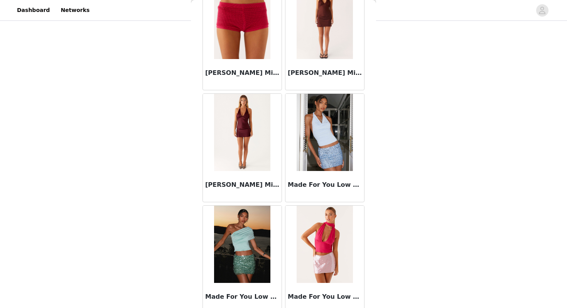
scroll to position [4228, 0]
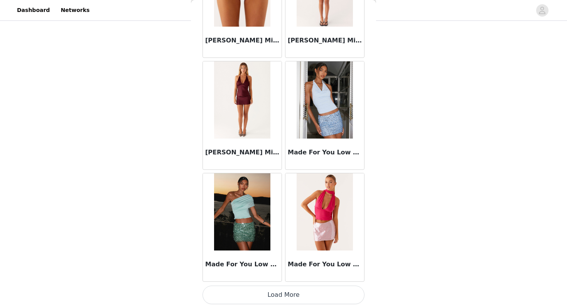
click at [270, 294] on button "Load More" at bounding box center [284, 294] width 162 height 19
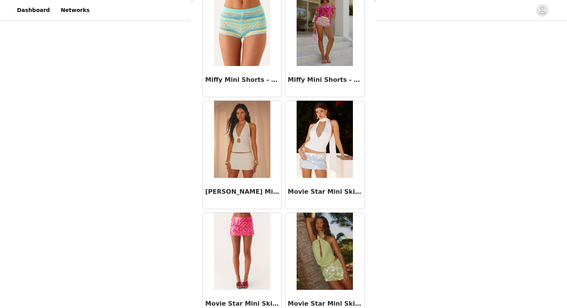
scroll to position [4768, 0]
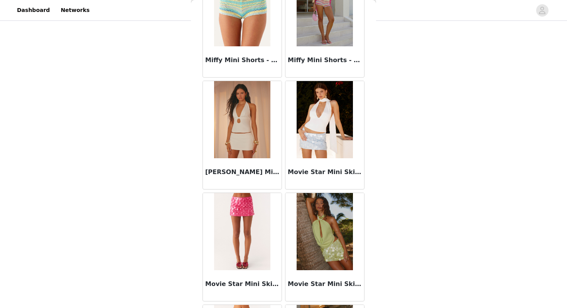
click at [320, 148] on img at bounding box center [325, 119] width 56 height 77
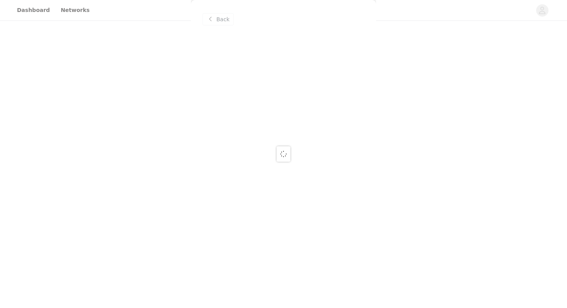
scroll to position [0, 0]
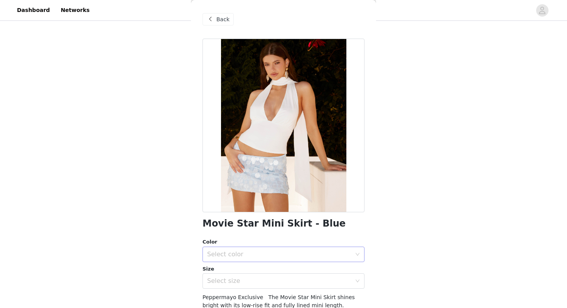
click at [289, 255] on div "Select color" at bounding box center [279, 254] width 144 height 8
click at [287, 270] on li "Blue" at bounding box center [284, 271] width 162 height 12
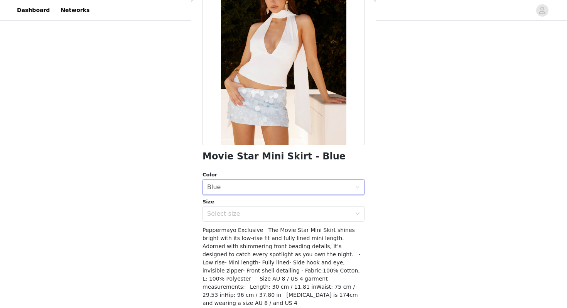
scroll to position [91, 0]
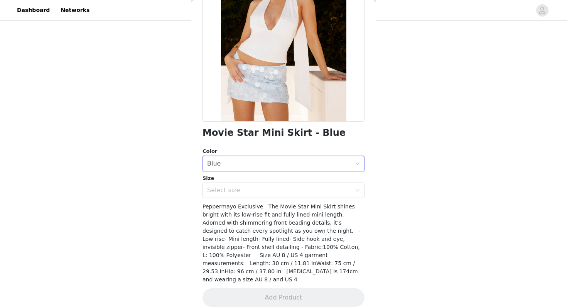
click at [280, 199] on div "Movie Star Mini Skirt - Blue Color Select color Blue Size Select size Peppermay…" at bounding box center [284, 132] width 162 height 368
click at [280, 193] on div "Select size" at bounding box center [279, 190] width 144 height 8
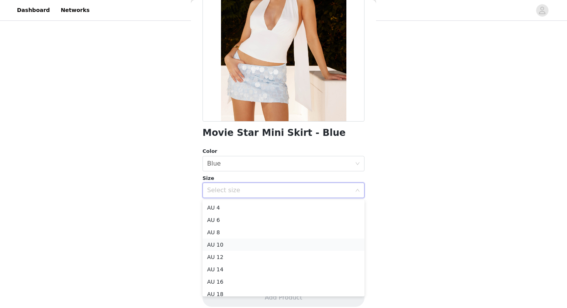
click at [275, 244] on li "AU 10" at bounding box center [284, 244] width 162 height 12
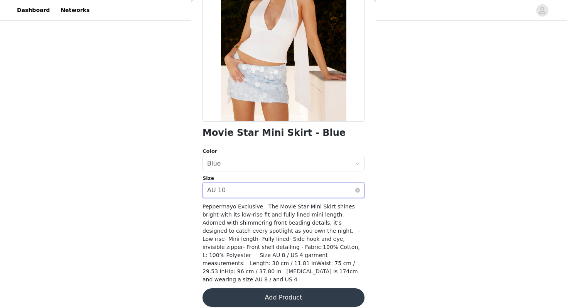
click at [287, 190] on div "Select size AU 10" at bounding box center [281, 190] width 148 height 15
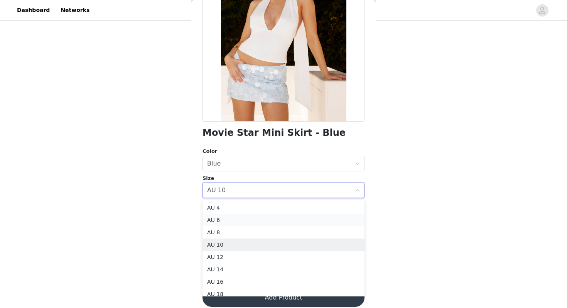
click at [270, 217] on li "AU 6" at bounding box center [284, 220] width 162 height 12
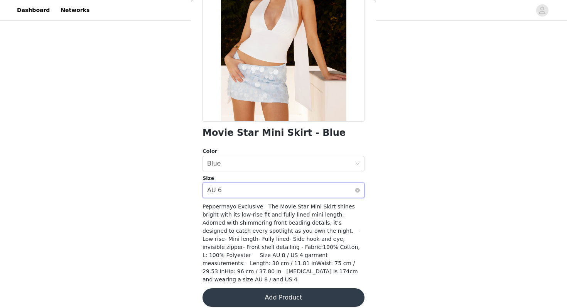
click at [281, 194] on div "Select size AU 6" at bounding box center [281, 190] width 148 height 15
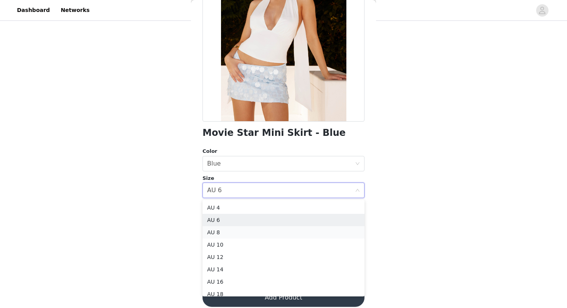
click at [276, 231] on li "AU 8" at bounding box center [284, 232] width 162 height 12
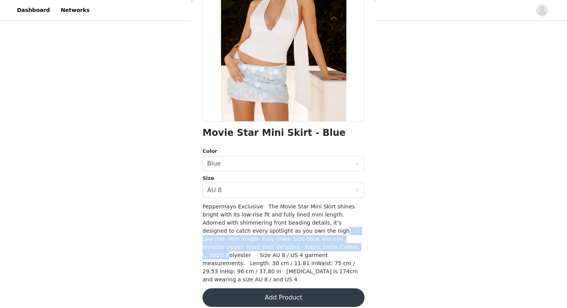
drag, startPoint x: 276, startPoint y: 231, endPoint x: 283, endPoint y: 251, distance: 20.5
click at [283, 250] on div "Peppermayo Exclusive The Movie Star Mini Skirt shines bright with its low-rise …" at bounding box center [284, 243] width 162 height 81
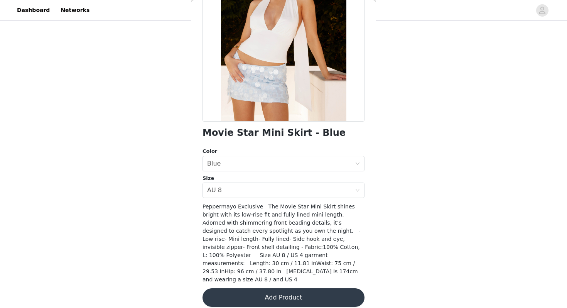
click at [415, 220] on div "STEP 1 OF 4 Select your styles! You will receive 6 products. 5/6 Selected Catch…" at bounding box center [283, 21] width 567 height 464
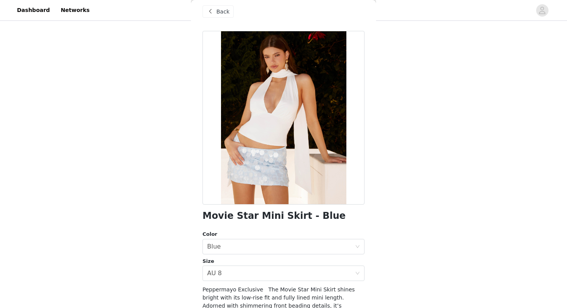
scroll to position [0, 0]
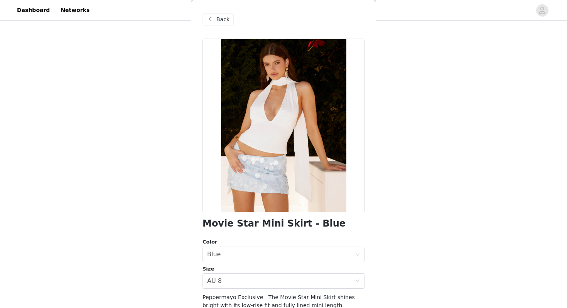
click at [224, 17] on span "Back" at bounding box center [222, 19] width 13 height 8
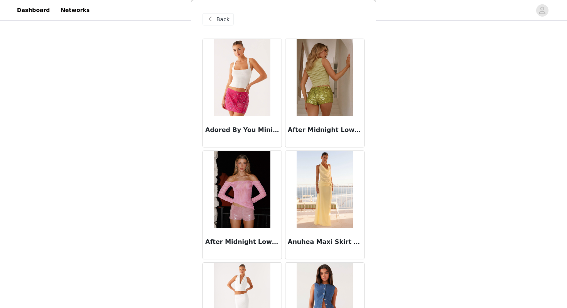
click at [222, 24] on div "Back" at bounding box center [218, 19] width 31 height 12
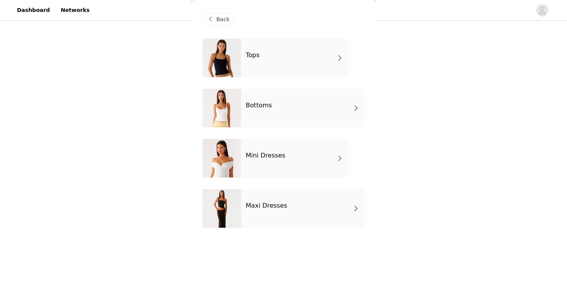
click at [281, 62] on div "Tops" at bounding box center [294, 58] width 107 height 39
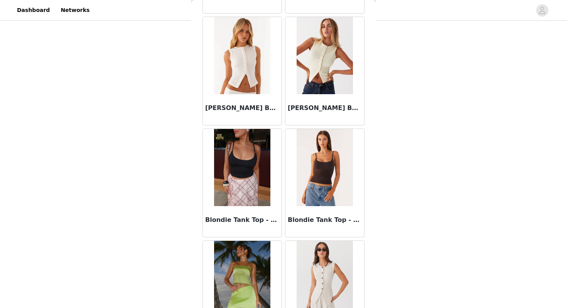
scroll to position [572, 0]
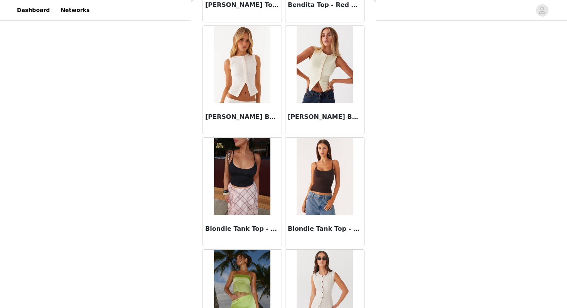
click at [319, 88] on img at bounding box center [325, 64] width 56 height 77
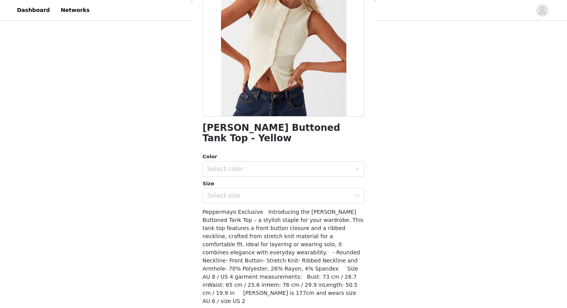
scroll to position [99, 0]
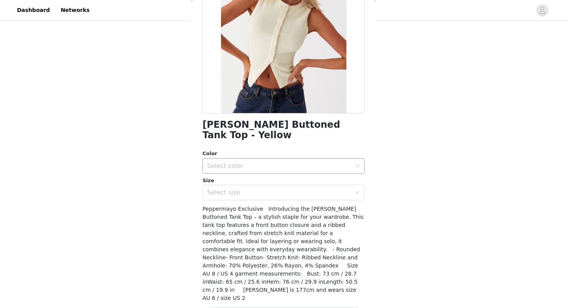
click at [257, 162] on div "Select color" at bounding box center [279, 166] width 144 height 8
click at [263, 169] on li "Ribbed Knit" at bounding box center [284, 172] width 162 height 12
click at [268, 189] on div "Select size" at bounding box center [279, 193] width 144 height 8
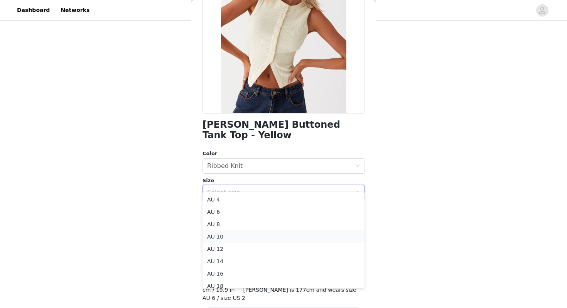
click at [279, 232] on li "AU 10" at bounding box center [284, 236] width 162 height 12
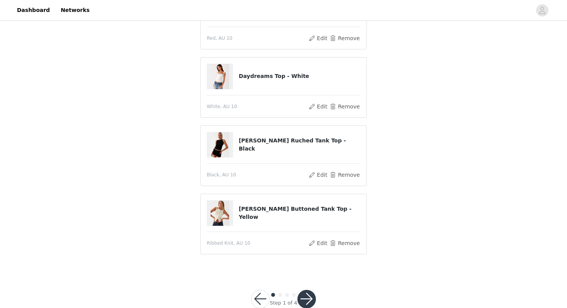
click at [305, 296] on button "button" at bounding box center [306, 299] width 19 height 19
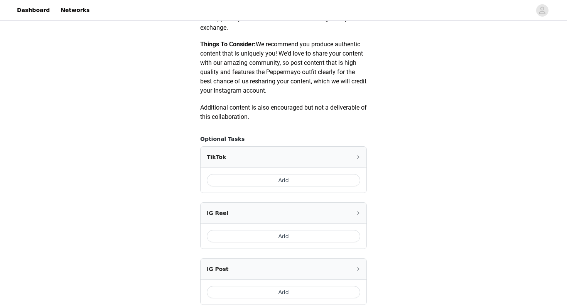
scroll to position [376, 0]
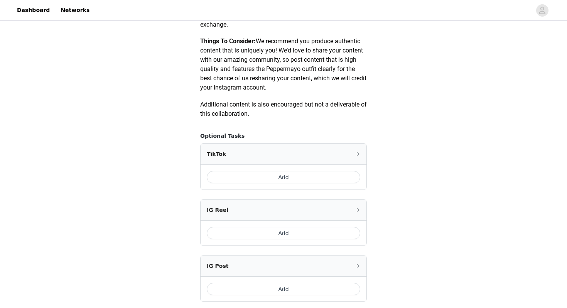
click at [296, 180] on button "Add" at bounding box center [284, 177] width 154 height 12
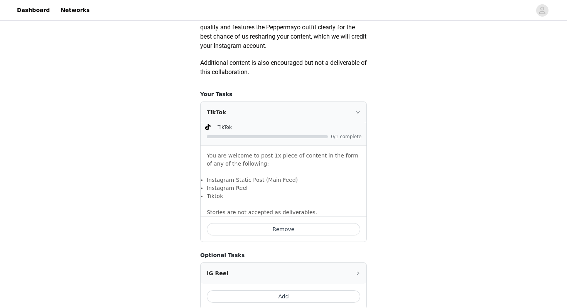
scroll to position [415, 0]
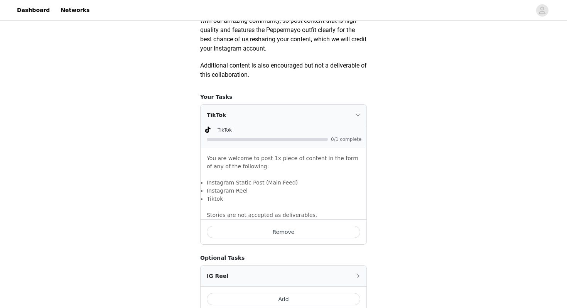
click at [289, 229] on button "Remove" at bounding box center [284, 232] width 154 height 12
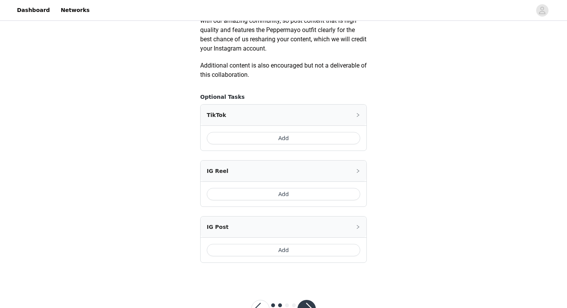
click at [304, 250] on button "Add" at bounding box center [284, 250] width 154 height 12
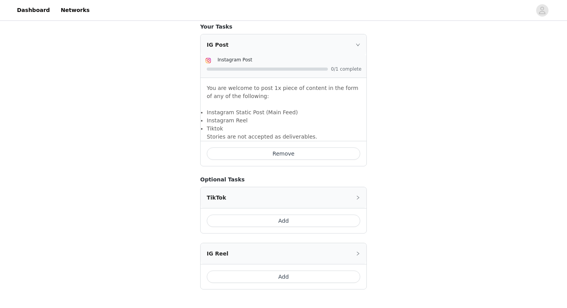
scroll to position [540, 0]
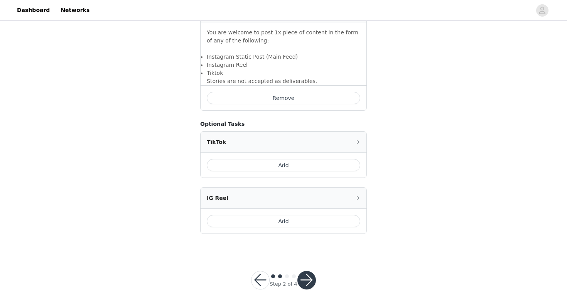
click at [304, 280] on button "button" at bounding box center [306, 280] width 19 height 19
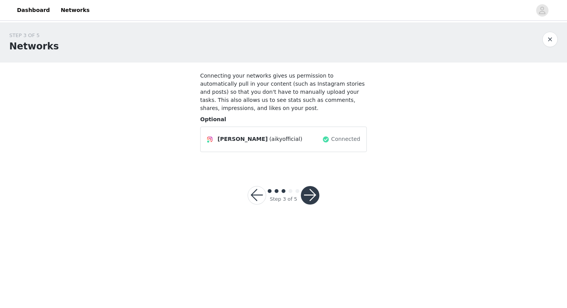
click at [312, 197] on button "button" at bounding box center [310, 195] width 19 height 19
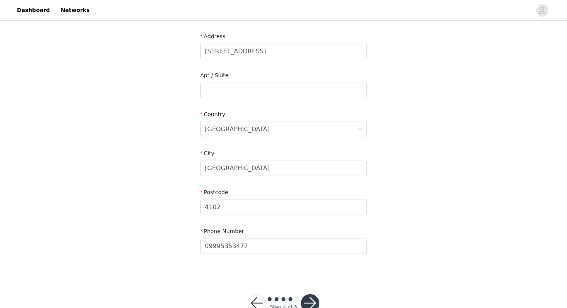
scroll to position [179, 0]
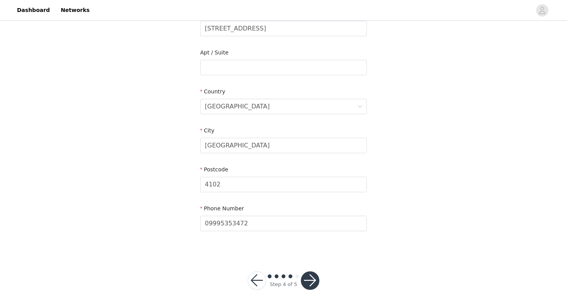
click at [308, 280] on button "button" at bounding box center [310, 280] width 19 height 19
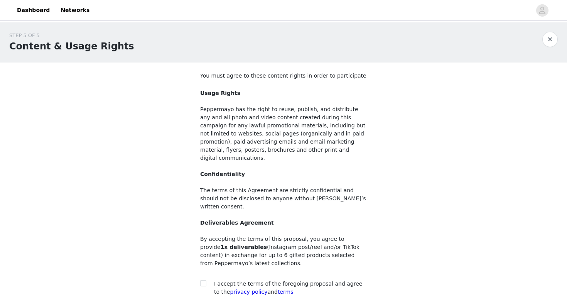
scroll to position [49, 0]
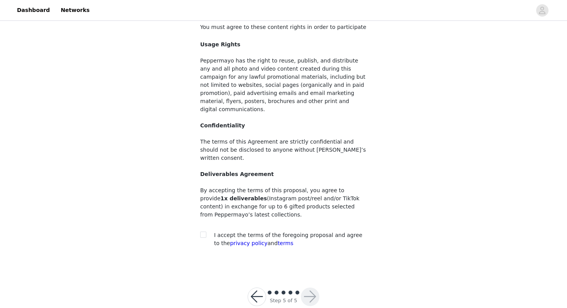
click at [207, 231] on div "I accept the terms of the foregoing proposal and agree to the privacy policy an…" at bounding box center [283, 239] width 167 height 16
click at [204, 231] on input "checkbox" at bounding box center [202, 233] width 5 height 5
checkbox input "true"
click at [313, 287] on button "button" at bounding box center [310, 296] width 19 height 19
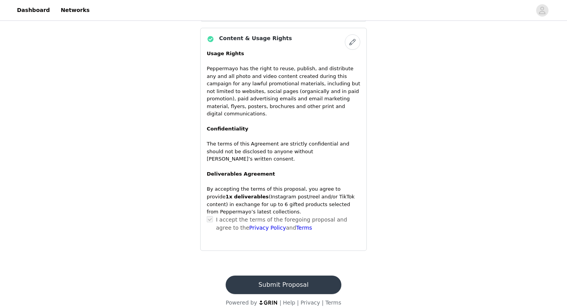
scroll to position [688, 0]
click at [313, 276] on button "Submit Proposal" at bounding box center [283, 284] width 115 height 19
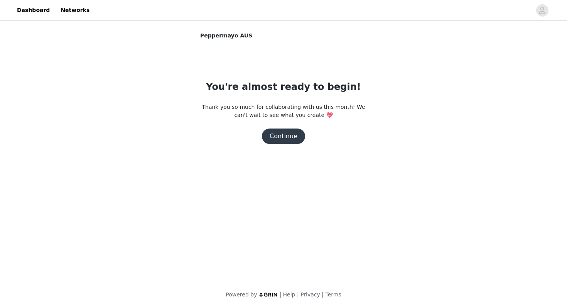
scroll to position [0, 0]
click at [287, 135] on button "Continue" at bounding box center [283, 135] width 43 height 15
